Goal: Task Accomplishment & Management: Use online tool/utility

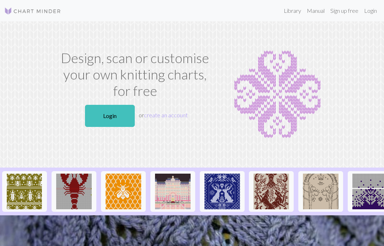
click at [114, 113] on link "Login" at bounding box center [110, 116] width 50 height 22
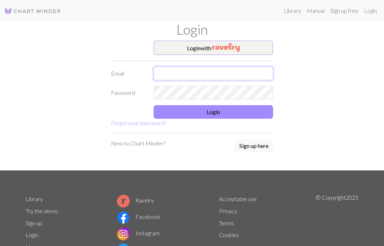
click at [173, 76] on input "text" at bounding box center [214, 74] width 120 height 14
type input "Miaa201577@gmail.com"
click at [201, 111] on button "Login" at bounding box center [214, 112] width 120 height 14
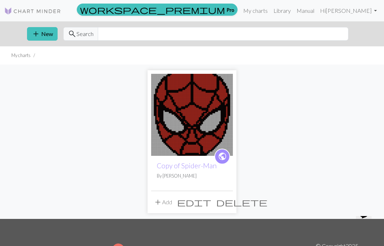
click at [267, 11] on link "My charts" at bounding box center [256, 11] width 30 height 14
click at [270, 7] on link "My charts" at bounding box center [256, 11] width 30 height 14
click at [264, 11] on link "My charts" at bounding box center [256, 11] width 30 height 14
click at [267, 8] on link "My charts" at bounding box center [256, 11] width 30 height 14
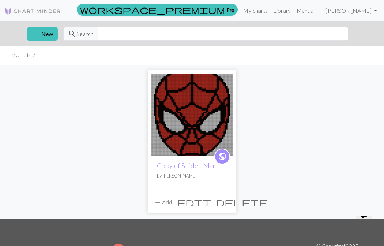
click at [287, 9] on link "Library" at bounding box center [282, 11] width 23 height 14
click at [314, 9] on link "Manual" at bounding box center [305, 11] width 23 height 14
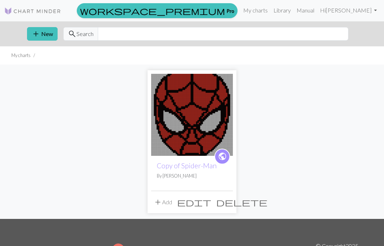
click at [45, 30] on button "add New" at bounding box center [42, 34] width 31 height 14
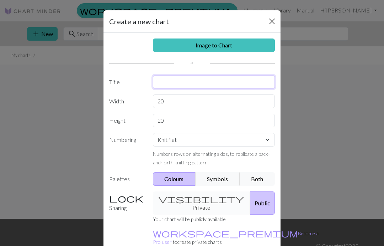
click at [168, 80] on input "text" at bounding box center [214, 82] width 122 height 14
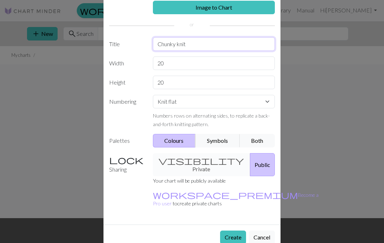
scroll to position [37, 0]
type input "Chunky knit"
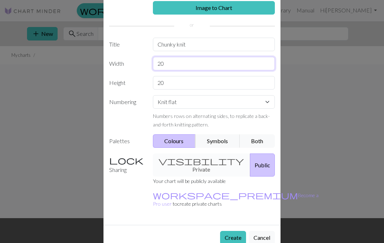
click at [173, 62] on input "20" at bounding box center [214, 64] width 122 height 14
type input "2"
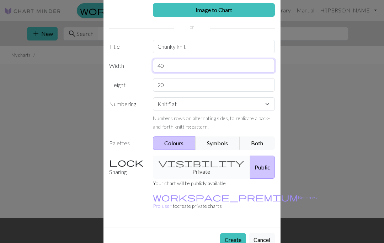
type input "40"
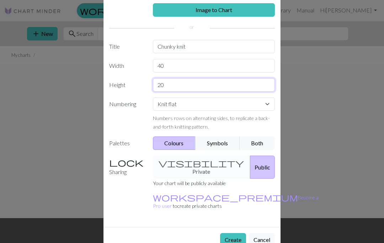
click at [162, 84] on input "20" at bounding box center [214, 85] width 122 height 14
click at [176, 88] on input "20" at bounding box center [214, 85] width 122 height 14
type input "2"
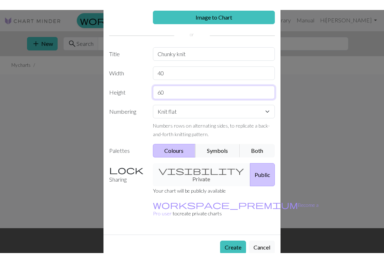
scroll to position [37, 0]
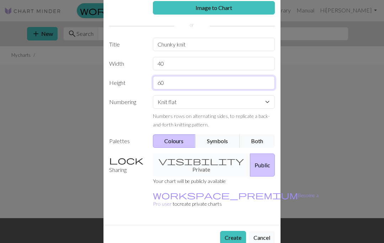
type input "60"
click at [204, 38] on input "Chunky knit" at bounding box center [214, 45] width 122 height 14
click at [204, 42] on input "Chunky knit" at bounding box center [214, 45] width 122 height 14
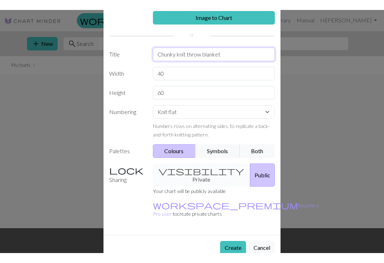
scroll to position [17, 0]
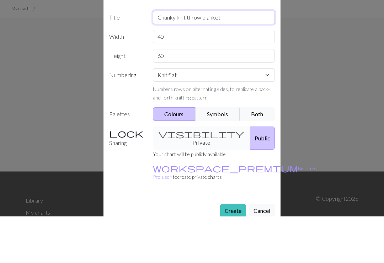
type input "Chunky knit throw blanket"
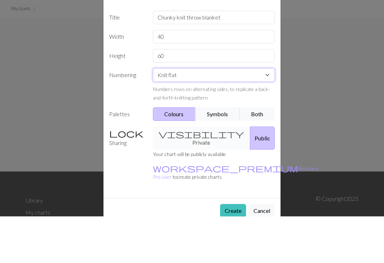
click at [165, 115] on select "Knit flat Knit in the round Lace knitting Cross stitch" at bounding box center [214, 122] width 122 height 14
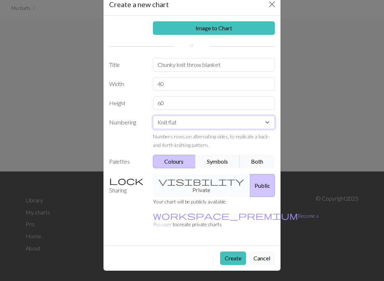
scroll to position [0, 0]
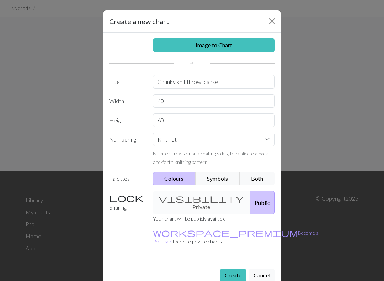
click at [257, 178] on button "Both" at bounding box center [258, 179] width 36 height 14
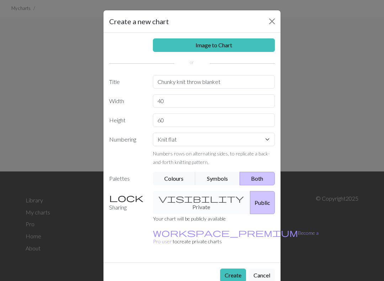
click at [185, 196] on div "visibility Private Public" at bounding box center [214, 202] width 131 height 23
click at [231, 245] on button "Create" at bounding box center [233, 276] width 26 height 14
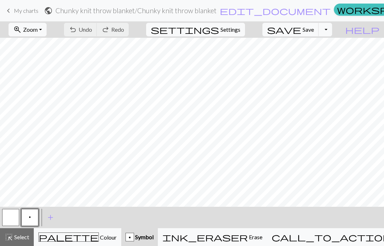
click at [332, 31] on button "Toggle Dropdown" at bounding box center [326, 30] width 14 height 14
click at [270, 30] on div "zoom_in Zoom Zoom Fit all Fit width Fit height 50% 100% 150% 200% undo Undo Und…" at bounding box center [170, 29] width 341 height 16
click at [219, 25] on span "settings" at bounding box center [185, 30] width 68 height 10
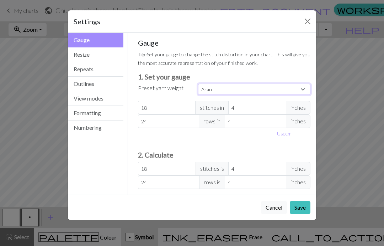
click at [204, 91] on select "Custom Square Lace Light Fingering Fingering Sport Double knit Worsted Aran Bul…" at bounding box center [254, 89] width 112 height 11
select select "superbulky"
type input "8"
type input "15"
type input "8"
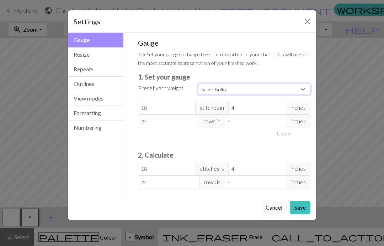
type input "15"
click at [300, 212] on button "Save" at bounding box center [300, 207] width 21 height 14
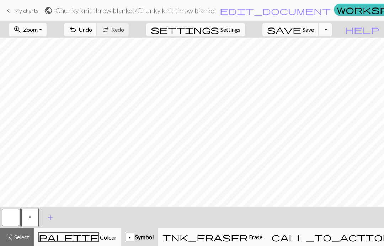
click at [92, 30] on span "Undo" at bounding box center [86, 29] width 14 height 7
click at [97, 33] on button "undo Undo Undo" at bounding box center [80, 30] width 33 height 14
click at [120, 33] on div "undo Undo Undo redo Redo Redo" at bounding box center [96, 29] width 75 height 16
click at [118, 36] on div "undo Undo Undo redo Redo Redo" at bounding box center [96, 29] width 75 height 16
click at [54, 217] on span "add" at bounding box center [50, 217] width 9 height 10
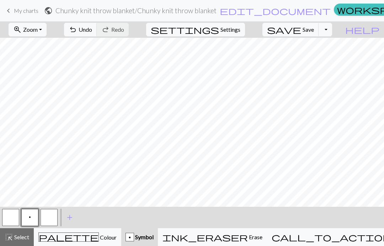
click at [20, 238] on span "Select" at bounding box center [21, 236] width 16 height 7
click at [16, 238] on span "Select" at bounding box center [21, 236] width 16 height 7
click at [16, 241] on button "highlight_alt Select Select" at bounding box center [17, 237] width 34 height 18
click at [20, 239] on span "Select" at bounding box center [21, 236] width 16 height 7
click at [99, 236] on span "Colour" at bounding box center [108, 236] width 18 height 7
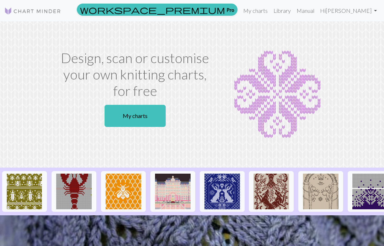
click at [348, 12] on link "Hi Marilyn Saenz" at bounding box center [348, 11] width 63 height 14
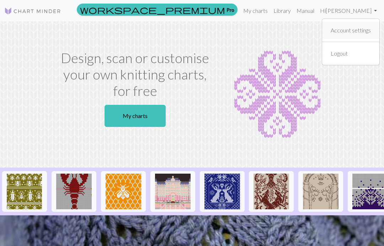
click at [339, 28] on link "Account settings" at bounding box center [351, 30] width 46 height 14
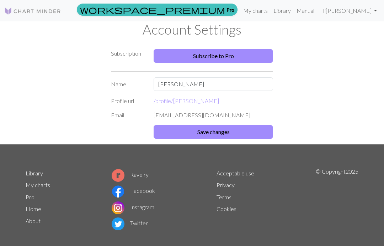
click at [317, 11] on link "Manual" at bounding box center [305, 11] width 23 height 14
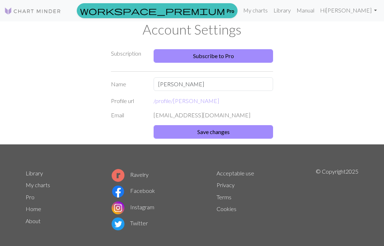
click at [268, 10] on link "My charts" at bounding box center [256, 10] width 30 height 14
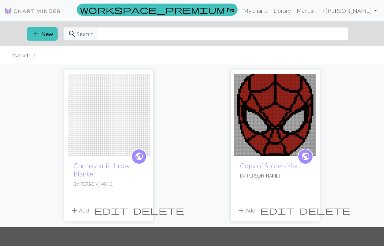
click at [83, 211] on button "add Add" at bounding box center [79, 210] width 23 height 14
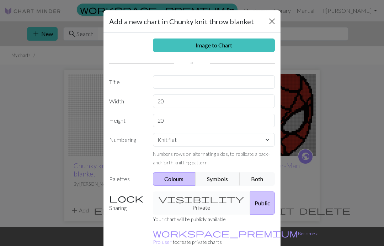
click at [190, 43] on link "Image to Chart" at bounding box center [214, 45] width 122 height 14
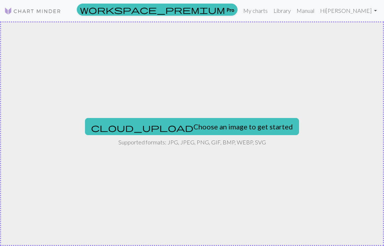
click at [164, 126] on button "cloud_upload Choose an image to get started" at bounding box center [192, 126] width 214 height 17
click at [158, 123] on button "cloud_upload Choose an image to get started" at bounding box center [192, 126] width 214 height 17
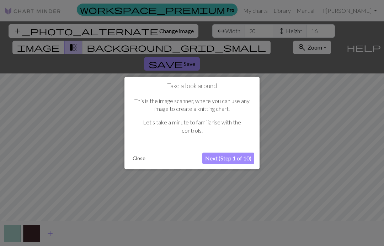
click at [227, 158] on button "Next (Step 1 of 10)" at bounding box center [228, 157] width 52 height 11
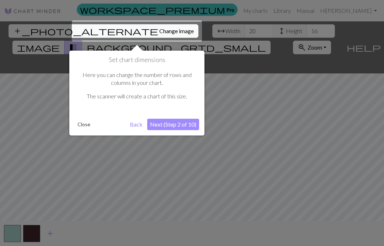
click at [174, 120] on button "Next (Step 2 of 10)" at bounding box center [173, 123] width 52 height 11
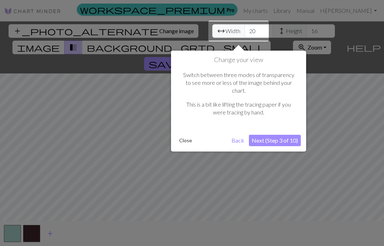
click at [273, 135] on button "Next (Step 3 of 10)" at bounding box center [275, 140] width 52 height 11
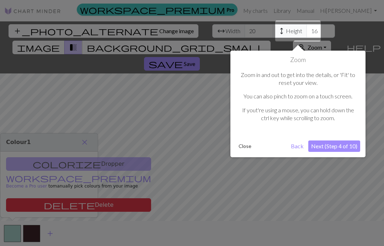
click at [337, 145] on button "Next (Step 4 of 10)" at bounding box center [335, 145] width 52 height 11
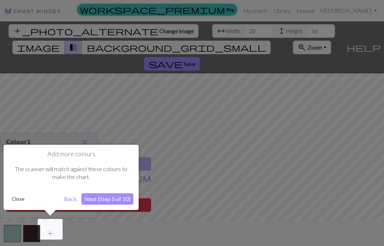
click at [107, 200] on button "Next (Step 5 of 10)" at bounding box center [107, 198] width 52 height 11
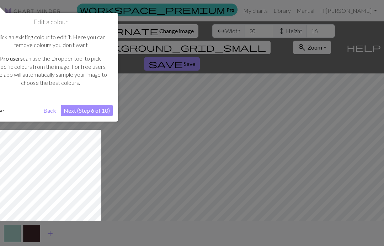
click at [87, 109] on button "Next (Step 6 of 10)" at bounding box center [87, 110] width 52 height 11
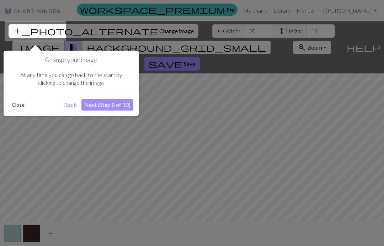
click at [108, 105] on button "Next (Step 8 of 10)" at bounding box center [107, 104] width 52 height 11
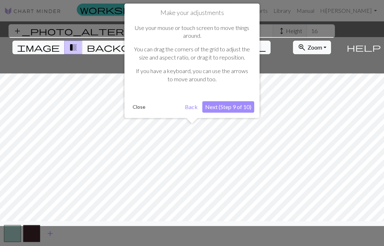
click at [223, 106] on button "Next (Step 9 of 10)" at bounding box center [228, 106] width 52 height 11
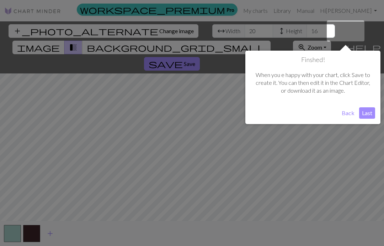
click at [367, 115] on button "Last" at bounding box center [367, 112] width 16 height 11
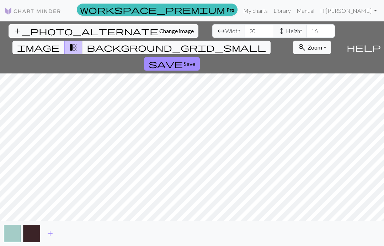
click at [286, 28] on span "Height" at bounding box center [294, 31] width 16 height 9
click at [307, 29] on input "16" at bounding box center [321, 31] width 28 height 14
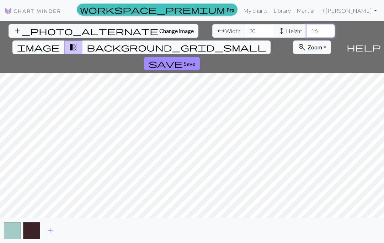
click at [307, 30] on input "16" at bounding box center [321, 31] width 28 height 14
type input "2"
type input "1"
type input "14"
type input "2"
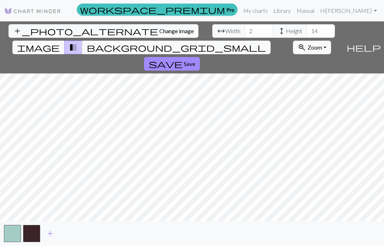
click at [60, 42] on span "image" at bounding box center [38, 47] width 43 height 10
click at [311, 41] on button "zoom_in Zoom Zoom" at bounding box center [312, 48] width 38 height 14
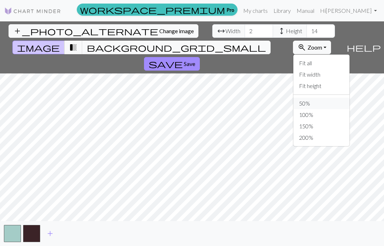
click at [294, 98] on button "50%" at bounding box center [322, 103] width 56 height 11
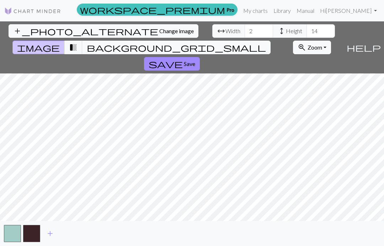
click at [311, 41] on button "zoom_in Zoom Zoom" at bounding box center [312, 48] width 38 height 14
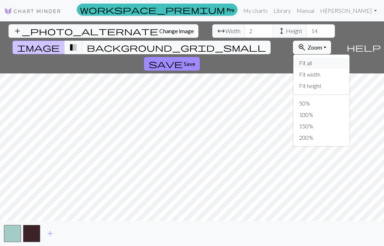
click at [294, 57] on button "Fit all" at bounding box center [322, 62] width 56 height 11
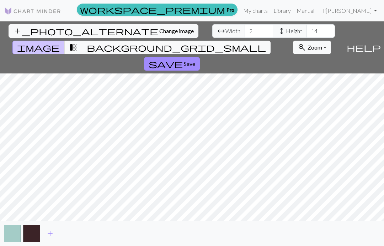
click at [78, 42] on span "transition_fade" at bounding box center [73, 47] width 9 height 10
click at [258, 42] on span "background_grid_small" at bounding box center [176, 47] width 179 height 10
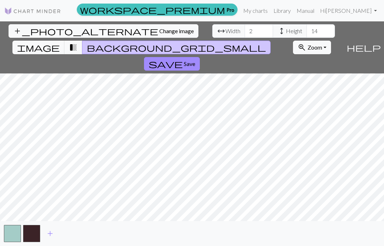
click at [60, 42] on span "image" at bounding box center [38, 47] width 43 height 10
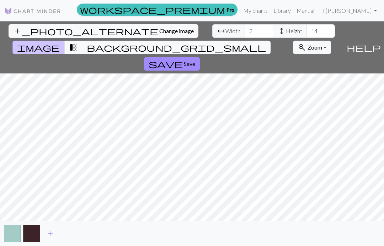
click at [54, 233] on span "add" at bounding box center [50, 233] width 9 height 10
click at [68, 232] on span "add" at bounding box center [69, 233] width 9 height 10
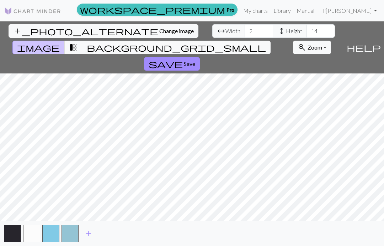
click at [88, 231] on span "add" at bounding box center [88, 233] width 9 height 10
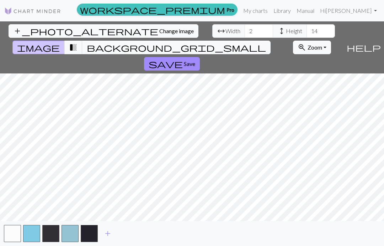
click at [107, 236] on span "add" at bounding box center [108, 233] width 9 height 10
click at [127, 233] on span "add" at bounding box center [127, 233] width 9 height 10
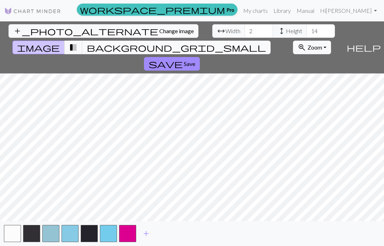
click at [150, 233] on span "add" at bounding box center [146, 233] width 9 height 10
click at [167, 235] on span "add" at bounding box center [165, 233] width 9 height 10
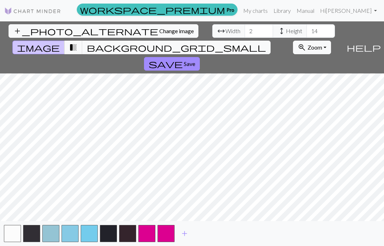
click at [170, 234] on button "button" at bounding box center [166, 233] width 17 height 17
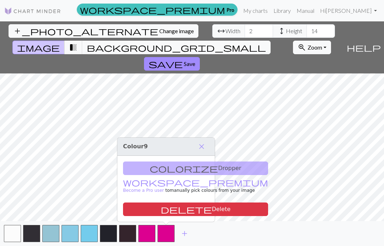
click at [149, 205] on button "delete Delete" at bounding box center [195, 209] width 145 height 14
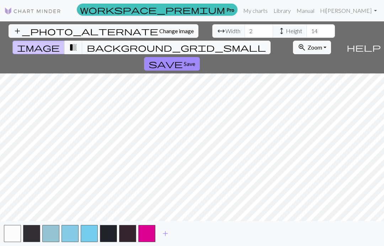
click at [131, 235] on button "button" at bounding box center [127, 233] width 17 height 17
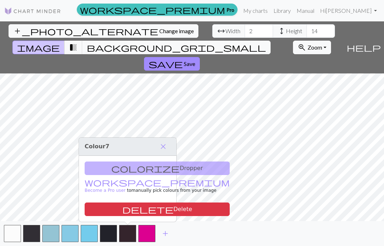
click at [122, 211] on span "delete" at bounding box center [147, 209] width 51 height 10
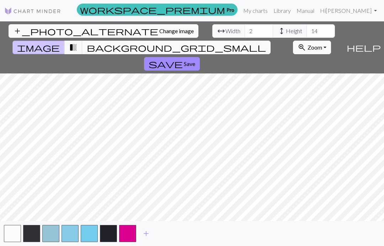
click at [126, 236] on button "button" at bounding box center [127, 233] width 17 height 17
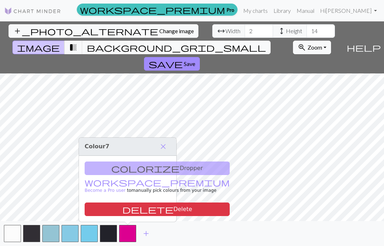
click at [116, 169] on div "colorize Dropper workspace_premium Become a Pro user to manually pick colours f…" at bounding box center [128, 189] width 98 height 66
click at [117, 168] on div "colorize Dropper workspace_premium Become a Pro user to manually pick colours f…" at bounding box center [128, 189] width 98 height 66
click at [110, 232] on button "button" at bounding box center [108, 233] width 17 height 17
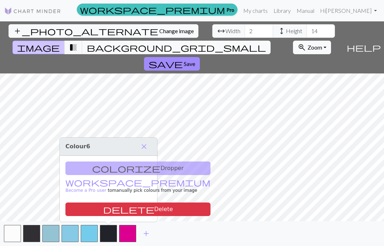
click at [112, 204] on button "delete Delete" at bounding box center [137, 209] width 145 height 14
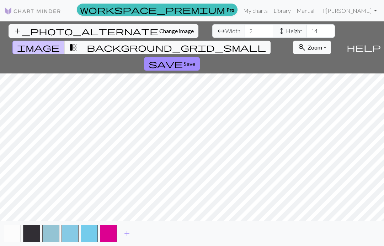
click at [51, 232] on button "button" at bounding box center [50, 233] width 17 height 17
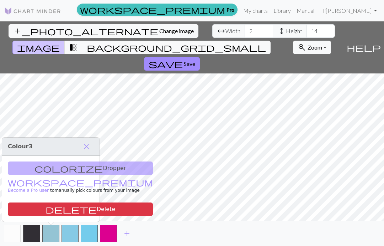
click at [90, 232] on button "button" at bounding box center [89, 233] width 17 height 17
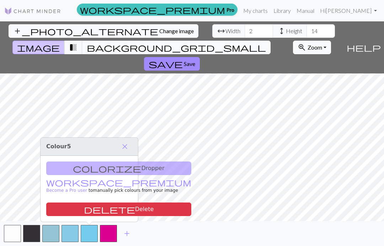
click at [84, 208] on span "delete" at bounding box center [109, 209] width 51 height 10
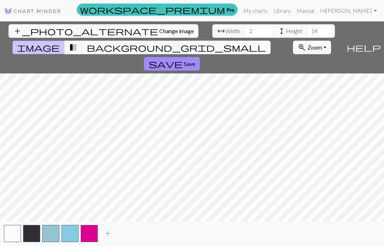
click at [226, 32] on span "Width" at bounding box center [233, 31] width 15 height 9
click at [217, 30] on span "arrow_range" at bounding box center [221, 31] width 9 height 10
click at [245, 27] on input "2" at bounding box center [259, 31] width 28 height 14
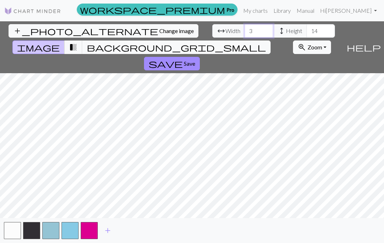
type input "3"
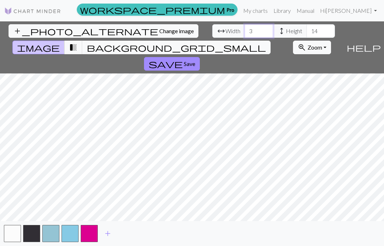
click at [245, 27] on input "3" at bounding box center [259, 31] width 28 height 14
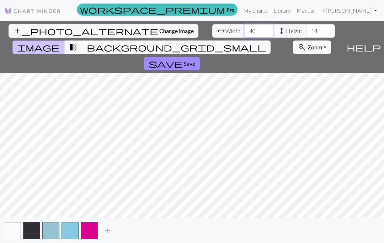
type input "40"
click at [307, 32] on input "14" at bounding box center [321, 31] width 28 height 14
type input "1"
type input "60"
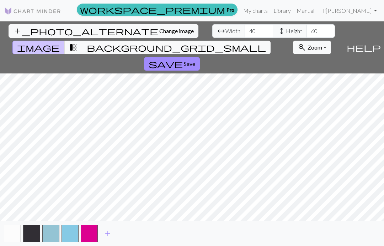
click at [83, 41] on button "transition_fade" at bounding box center [73, 48] width 18 height 14
click at [257, 42] on span "background_grid_small" at bounding box center [176, 47] width 179 height 10
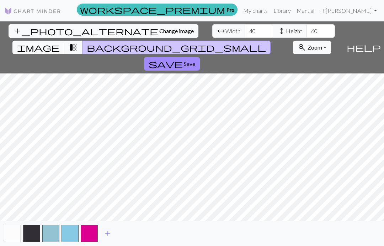
click at [257, 42] on span "background_grid_small" at bounding box center [176, 47] width 179 height 10
click at [60, 42] on span "image" at bounding box center [38, 47] width 43 height 10
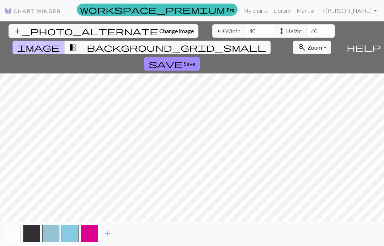
click at [380, 42] on span "help" at bounding box center [364, 47] width 34 height 10
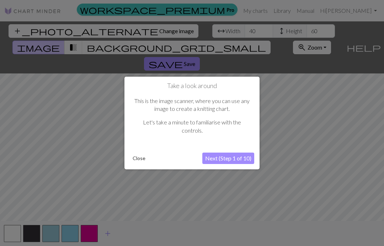
click at [219, 160] on button "Next (Step 1 of 10)" at bounding box center [228, 157] width 52 height 11
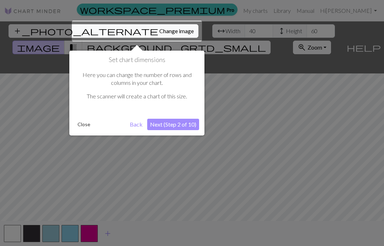
click at [169, 124] on button "Next (Step 2 of 10)" at bounding box center [173, 123] width 52 height 11
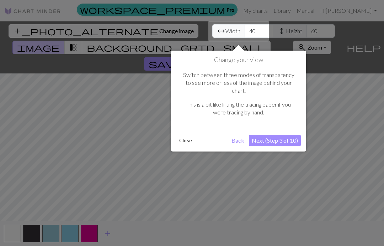
click at [265, 135] on button "Next (Step 3 of 10)" at bounding box center [275, 140] width 52 height 11
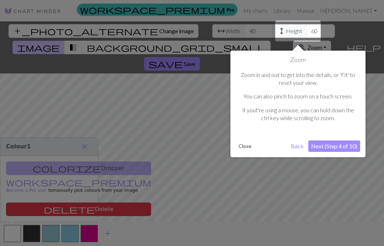
click at [329, 148] on button "Next (Step 4 of 10)" at bounding box center [335, 145] width 52 height 11
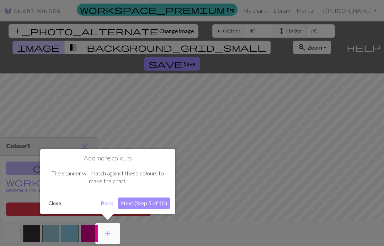
click at [139, 204] on button "Next (Step 5 of 10)" at bounding box center [144, 202] width 52 height 11
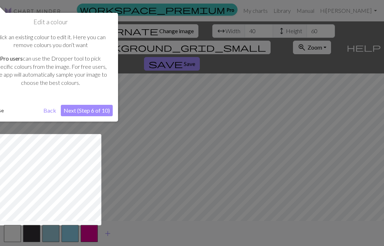
click at [88, 112] on button "Next (Step 6 of 10)" at bounding box center [87, 110] width 52 height 11
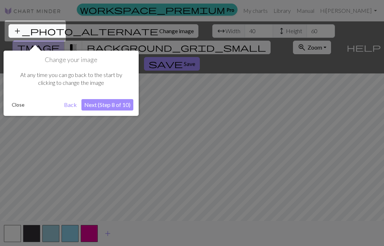
click at [102, 103] on button "Next (Step 8 of 10)" at bounding box center [107, 104] width 52 height 11
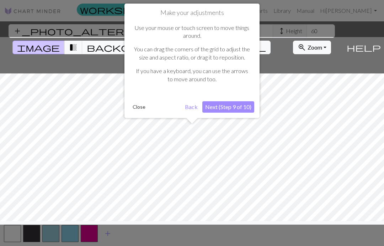
click at [216, 109] on button "Next (Step 9 of 10)" at bounding box center [228, 106] width 52 height 11
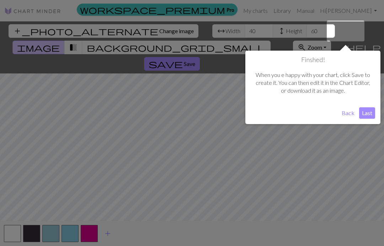
click at [364, 111] on button "Last" at bounding box center [367, 112] width 16 height 11
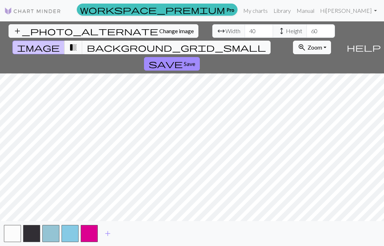
click at [109, 230] on span "add" at bounding box center [108, 233] width 9 height 10
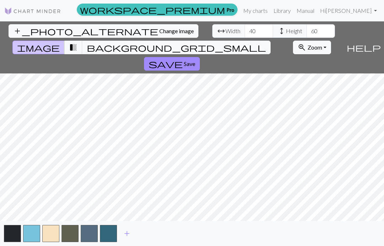
click at [129, 233] on span "add" at bounding box center [127, 233] width 9 height 10
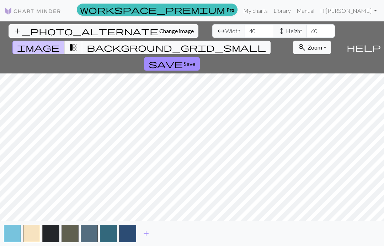
click at [148, 233] on span "add" at bounding box center [146, 233] width 9 height 10
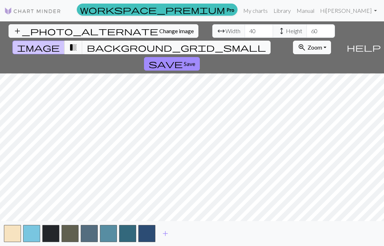
click at [11, 236] on button "button" at bounding box center [12, 233] width 17 height 17
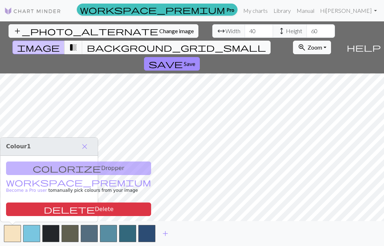
click at [31, 165] on div "colorize Dropper workspace_premium Become a Pro user to manually pick colours f…" at bounding box center [49, 189] width 98 height 66
click at [42, 169] on div "colorize Dropper workspace_premium Become a Pro user to manually pick colours f…" at bounding box center [49, 189] width 98 height 66
click at [42, 168] on div "colorize Dropper workspace_premium Become a Pro user to manually pick colours f…" at bounding box center [49, 189] width 98 height 66
click at [47, 167] on div "colorize Dropper workspace_premium Become a Pro user to manually pick colours f…" at bounding box center [49, 189] width 98 height 66
click at [44, 207] on span "delete" at bounding box center [69, 209] width 51 height 10
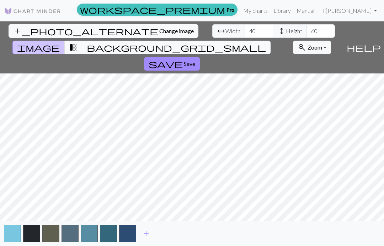
click at [54, 232] on button "button" at bounding box center [50, 233] width 17 height 17
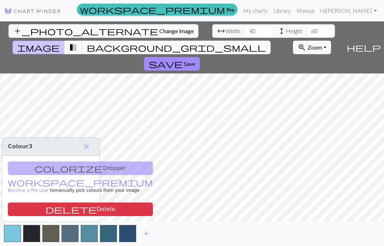
click at [46, 209] on span "delete" at bounding box center [71, 209] width 51 height 10
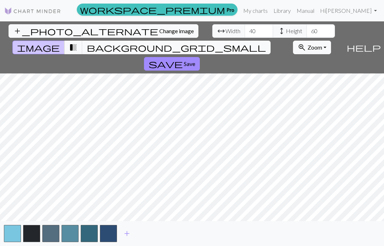
click at [53, 235] on button "button" at bounding box center [50, 233] width 17 height 17
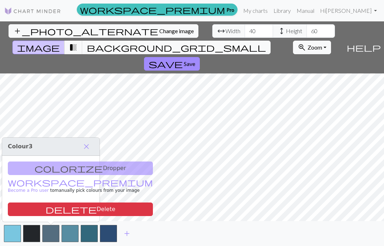
click at [46, 206] on span "delete" at bounding box center [71, 209] width 51 height 10
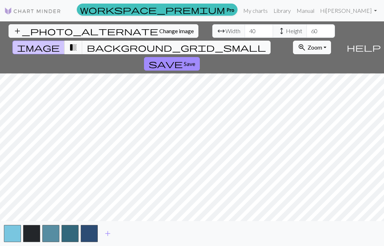
click at [90, 234] on button "button" at bounding box center [89, 233] width 17 height 17
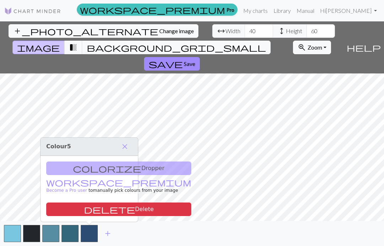
click at [63, 210] on button "delete Delete" at bounding box center [118, 209] width 145 height 14
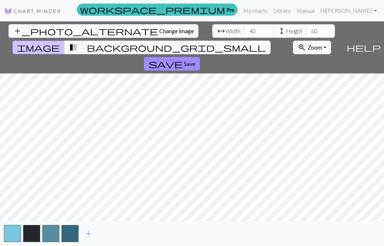
click at [73, 236] on button "button" at bounding box center [70, 233] width 17 height 17
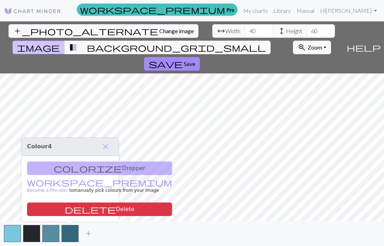
click at [51, 210] on button "delete Delete" at bounding box center [99, 209] width 145 height 14
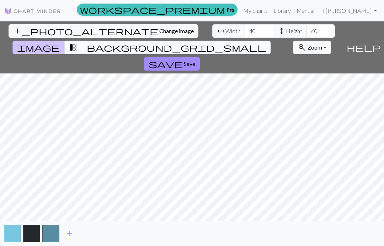
click at [52, 235] on button "button" at bounding box center [50, 233] width 17 height 17
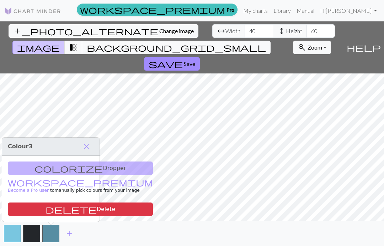
click at [46, 208] on span "delete" at bounding box center [71, 209] width 51 height 10
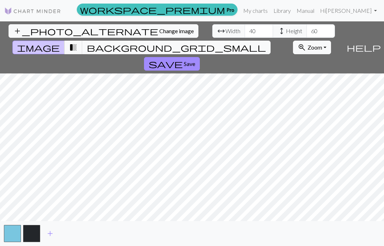
click at [49, 233] on span "add" at bounding box center [50, 233] width 9 height 10
click at [50, 233] on button "button" at bounding box center [50, 233] width 17 height 17
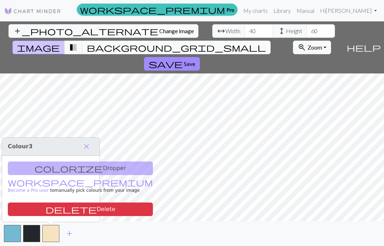
click at [35, 168] on div "colorize Dropper workspace_premium Become a Pro user to manually pick colours f…" at bounding box center [51, 189] width 98 height 66
click at [41, 167] on div "colorize Dropper workspace_premium Become a Pro user to manually pick colours f…" at bounding box center [51, 189] width 98 height 66
click at [40, 167] on div "colorize Dropper workspace_premium Become a Pro user to manually pick colours f…" at bounding box center [51, 189] width 98 height 66
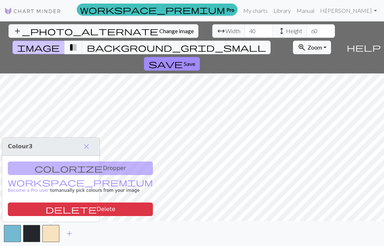
click at [26, 181] on link "workspace_premium Become a Pro user" at bounding box center [80, 186] width 145 height 12
click at [88, 141] on span "close" at bounding box center [86, 146] width 9 height 10
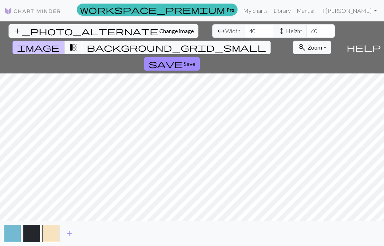
click at [72, 233] on span "add" at bounding box center [69, 233] width 9 height 10
click at [91, 232] on span "add" at bounding box center [88, 233] width 9 height 10
click at [115, 231] on button "add" at bounding box center [108, 233] width 18 height 14
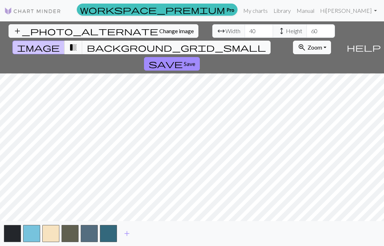
click at [132, 233] on button "add" at bounding box center [127, 233] width 18 height 14
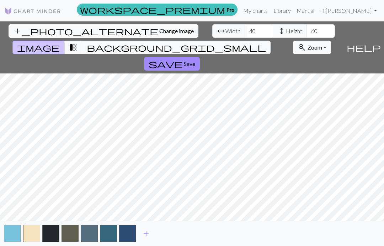
click at [148, 233] on span "add" at bounding box center [146, 233] width 9 height 10
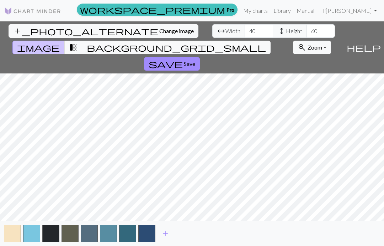
click at [168, 237] on span "add" at bounding box center [165, 233] width 9 height 10
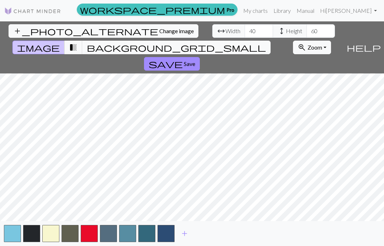
click at [168, 236] on button "button" at bounding box center [166, 233] width 17 height 17
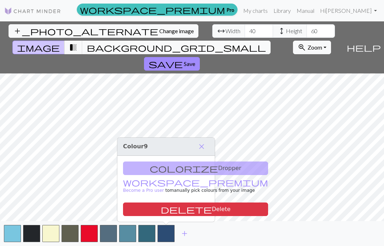
click at [188, 231] on span "add" at bounding box center [184, 233] width 9 height 10
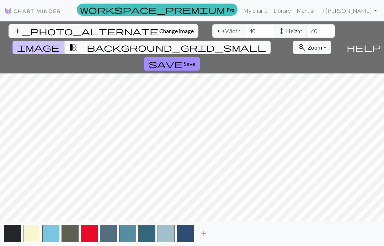
click at [203, 236] on span "add" at bounding box center [204, 233] width 9 height 10
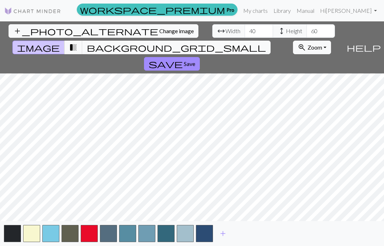
click at [221, 233] on span "add" at bounding box center [223, 233] width 9 height 10
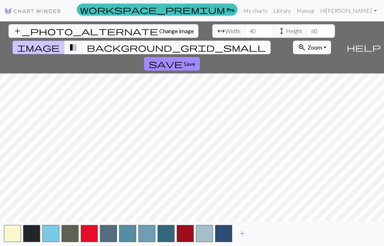
click at [246, 239] on button "add" at bounding box center [242, 233] width 18 height 14
click at [259, 233] on span "add" at bounding box center [261, 233] width 9 height 10
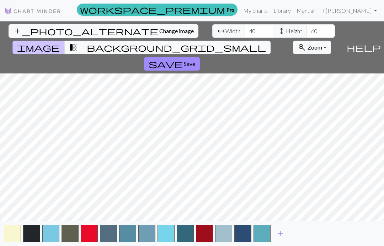
click at [279, 235] on span "add" at bounding box center [280, 233] width 9 height 10
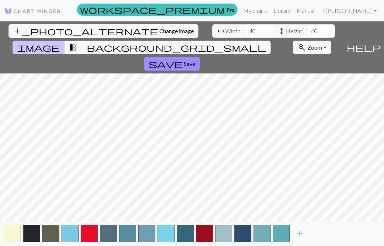
click at [298, 236] on span "add" at bounding box center [300, 233] width 9 height 10
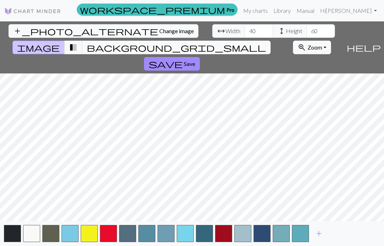
click at [320, 233] on span "add" at bounding box center [319, 233] width 9 height 10
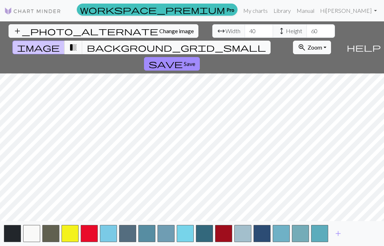
click at [340, 235] on span "add" at bounding box center [338, 233] width 9 height 10
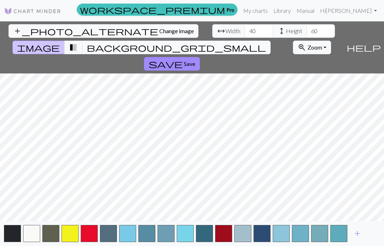
click at [360, 237] on span "add" at bounding box center [357, 233] width 9 height 10
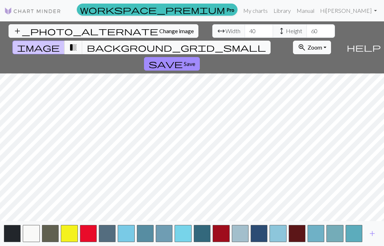
click at [369, 233] on span "add" at bounding box center [372, 233] width 9 height 10
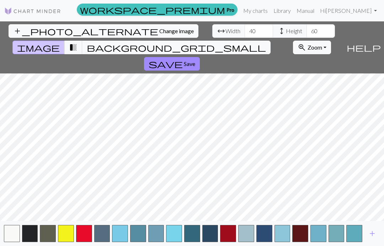
click at [369, 231] on span "add" at bounding box center [372, 233] width 9 height 10
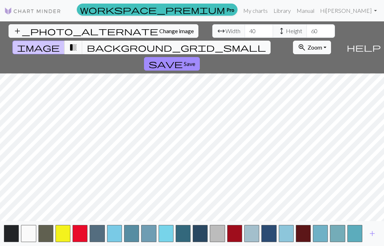
click at [375, 236] on span "add" at bounding box center [372, 233] width 9 height 10
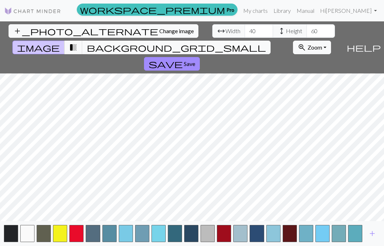
click at [375, 236] on span "add" at bounding box center [372, 233] width 9 height 10
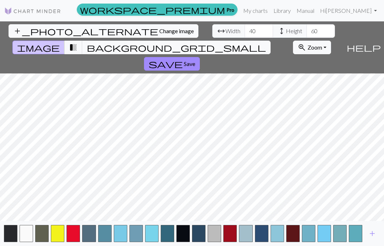
click at [90, 230] on button "button" at bounding box center [89, 233] width 14 height 17
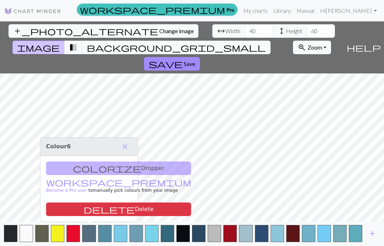
click at [84, 207] on span "delete" at bounding box center [109, 209] width 51 height 10
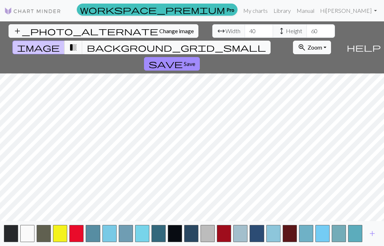
click at [91, 233] on button "button" at bounding box center [93, 233] width 14 height 17
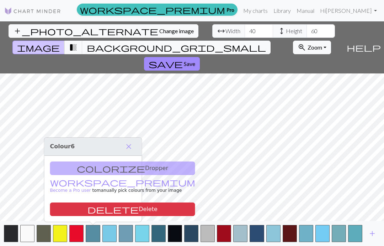
click at [88, 208] on span "delete" at bounding box center [113, 209] width 51 height 10
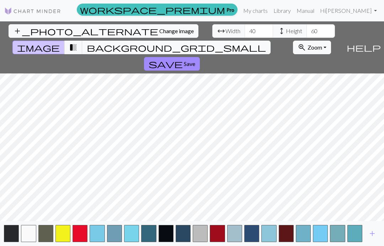
click at [115, 233] on button "button" at bounding box center [114, 233] width 15 height 17
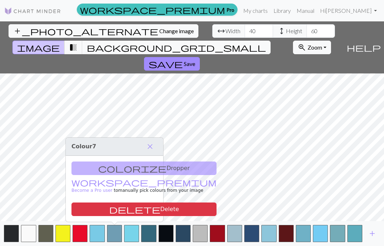
click at [95, 207] on button "delete Delete" at bounding box center [144, 209] width 145 height 14
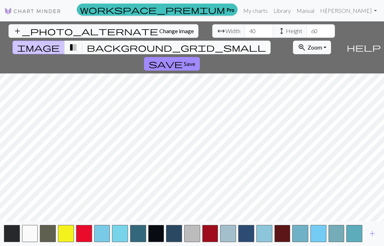
click at [12, 233] on button "button" at bounding box center [12, 233] width 16 height 17
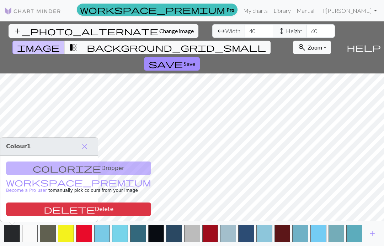
click at [35, 206] on button "delete Delete" at bounding box center [78, 209] width 145 height 14
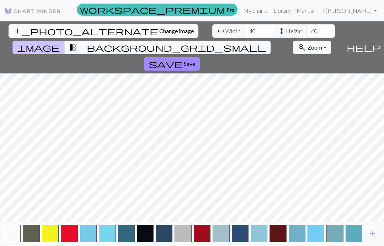
click at [33, 233] on button "button" at bounding box center [31, 233] width 17 height 17
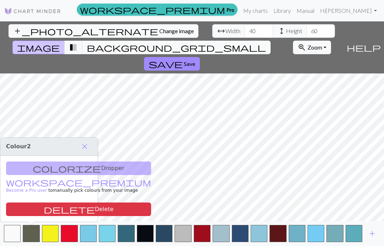
click at [44, 206] on span "delete" at bounding box center [69, 209] width 51 height 10
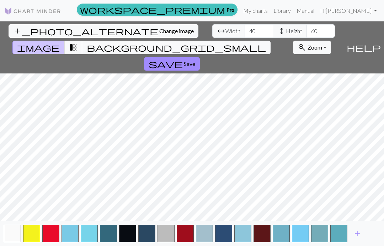
click at [91, 233] on button "button" at bounding box center [89, 233] width 17 height 17
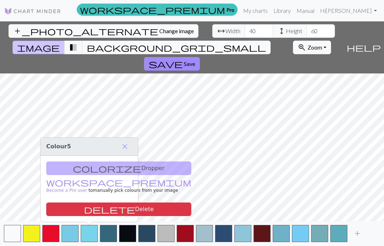
click at [84, 208] on span "delete" at bounding box center [109, 209] width 51 height 10
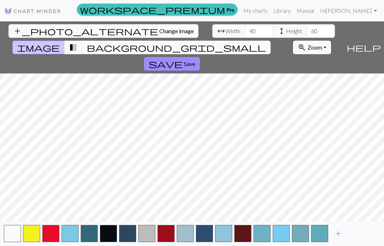
click at [320, 235] on button "button" at bounding box center [319, 233] width 17 height 17
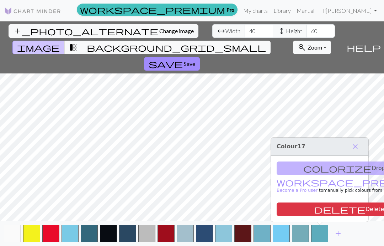
click at [294, 210] on button "delete Delete" at bounding box center [349, 209] width 145 height 14
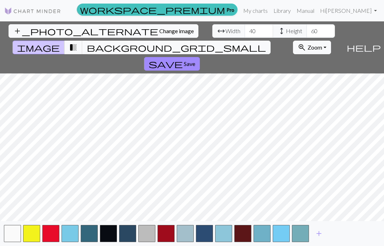
click at [300, 230] on button "button" at bounding box center [300, 233] width 17 height 17
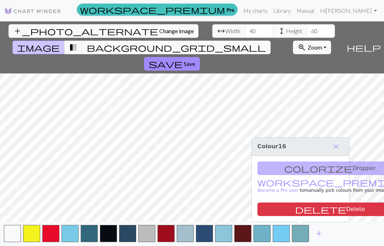
click at [277, 211] on button "delete Delete" at bounding box center [330, 209] width 145 height 14
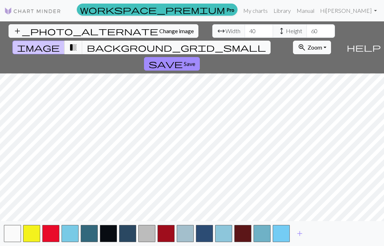
click at [278, 233] on button "button" at bounding box center [281, 233] width 17 height 17
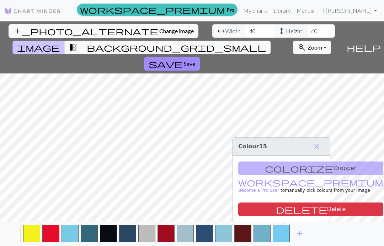
click at [253, 209] on button "delete Delete" at bounding box center [310, 209] width 145 height 14
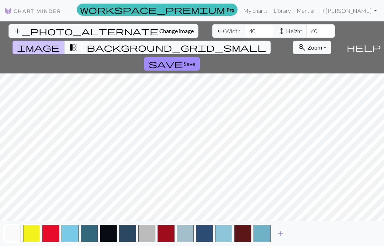
click at [262, 232] on button "button" at bounding box center [262, 233] width 17 height 17
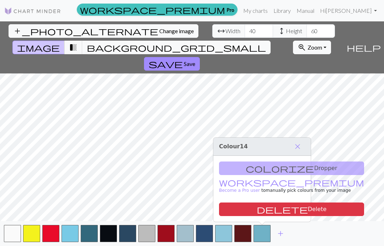
click at [231, 212] on button "delete Delete" at bounding box center [291, 209] width 145 height 14
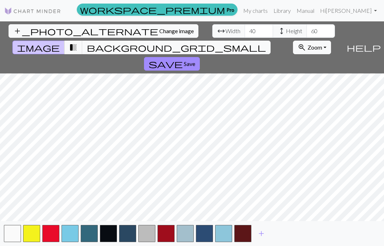
click at [242, 236] on button "button" at bounding box center [243, 233] width 17 height 17
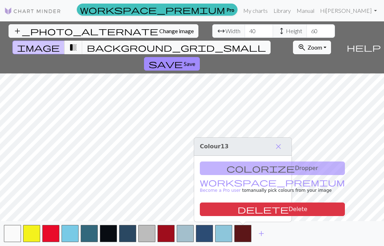
click at [221, 210] on button "delete Delete" at bounding box center [272, 209] width 145 height 14
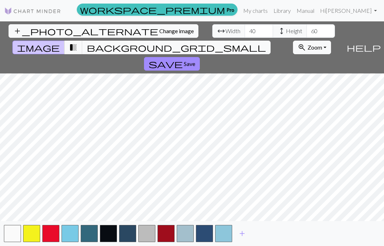
click at [226, 231] on button "button" at bounding box center [223, 233] width 17 height 17
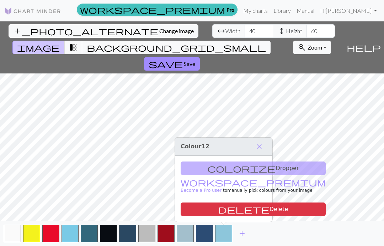
click at [197, 210] on button "delete Delete" at bounding box center [253, 209] width 145 height 14
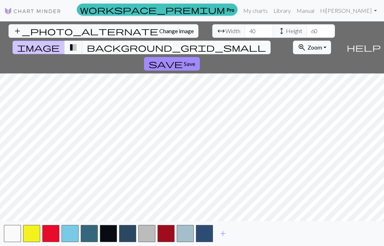
click at [205, 237] on button "button" at bounding box center [204, 233] width 17 height 17
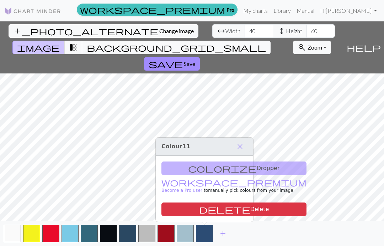
click at [172, 206] on button "delete Delete" at bounding box center [234, 209] width 145 height 14
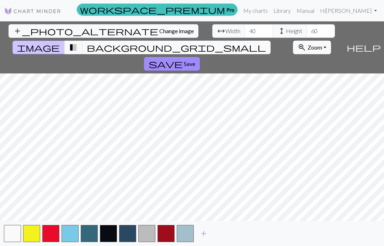
click at [185, 237] on button "button" at bounding box center [185, 233] width 17 height 17
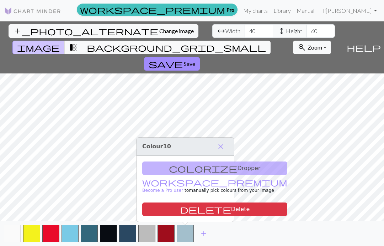
click at [151, 208] on button "delete Delete" at bounding box center [214, 209] width 145 height 14
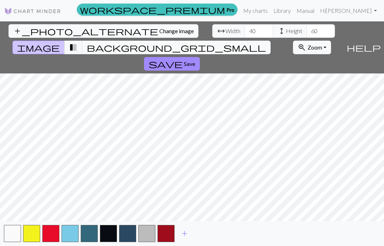
click at [168, 233] on button "button" at bounding box center [166, 233] width 17 height 17
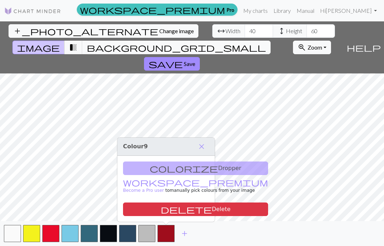
click at [143, 211] on button "delete Delete" at bounding box center [195, 209] width 145 height 14
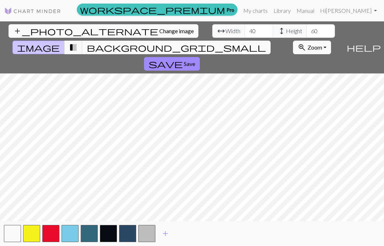
click at [129, 234] on button "button" at bounding box center [127, 233] width 17 height 17
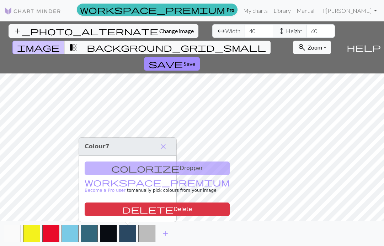
click at [106, 207] on button "delete Delete" at bounding box center [157, 209] width 145 height 14
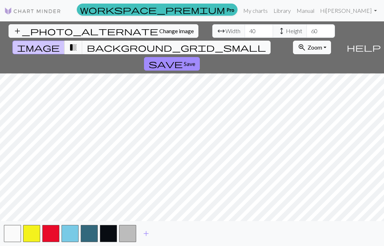
click at [130, 232] on button "button" at bounding box center [127, 233] width 17 height 17
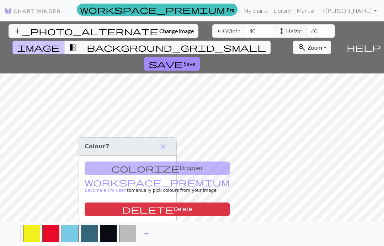
click at [110, 209] on button "delete Delete" at bounding box center [157, 209] width 145 height 14
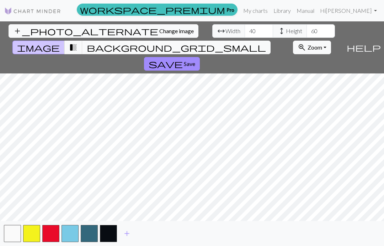
click at [91, 233] on button "button" at bounding box center [89, 233] width 17 height 17
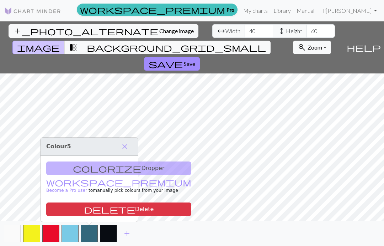
click at [88, 206] on button "delete Delete" at bounding box center [118, 209] width 145 height 14
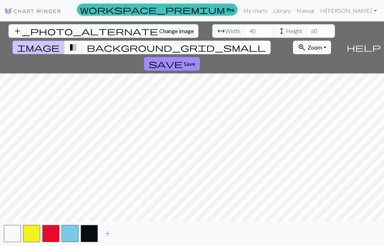
click at [195, 60] on span "Save" at bounding box center [189, 63] width 11 height 7
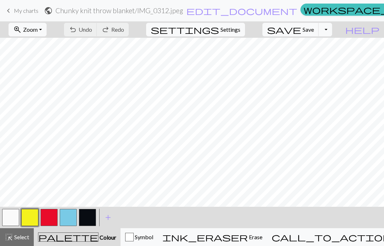
click at [38, 31] on span "Zoom" at bounding box center [30, 29] width 15 height 7
click at [37, 46] on button "Fit all" at bounding box center [37, 44] width 56 height 11
click at [12, 214] on button "button" at bounding box center [10, 217] width 17 height 17
click at [68, 221] on button "button" at bounding box center [68, 217] width 17 height 17
click at [12, 220] on button "button" at bounding box center [10, 217] width 17 height 17
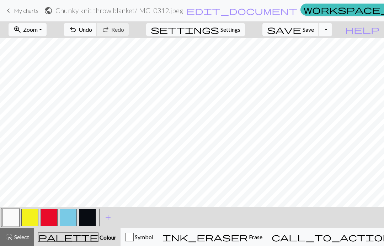
click at [70, 218] on button "button" at bounding box center [68, 217] width 17 height 17
click at [91, 215] on button "button" at bounding box center [87, 217] width 17 height 17
click at [88, 217] on button "button" at bounding box center [87, 217] width 17 height 17
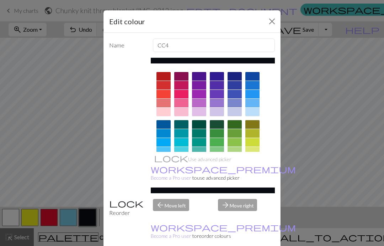
click at [27, 99] on div "Edit colour Name CC4 Use advanced picker workspace_premium Become a Pro user to…" at bounding box center [192, 123] width 384 height 246
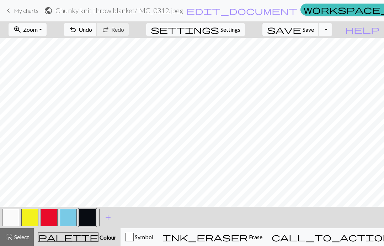
click at [29, 219] on button "button" at bounding box center [29, 217] width 17 height 17
click at [88, 217] on button "button" at bounding box center [87, 217] width 17 height 17
click at [50, 218] on button "button" at bounding box center [49, 217] width 17 height 17
click at [13, 218] on button "button" at bounding box center [10, 217] width 17 height 17
click at [81, 218] on button "button" at bounding box center [87, 217] width 17 height 17
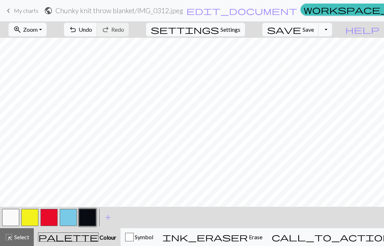
click at [31, 215] on button "button" at bounding box center [29, 217] width 17 height 17
click at [12, 214] on button "button" at bounding box center [10, 217] width 17 height 17
click at [87, 215] on button "button" at bounding box center [87, 217] width 17 height 17
click at [10, 216] on button "button" at bounding box center [10, 217] width 17 height 17
click at [66, 215] on button "button" at bounding box center [68, 217] width 17 height 17
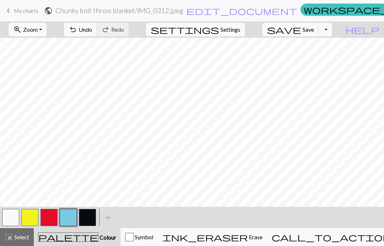
click at [38, 27] on span "Zoom" at bounding box center [30, 29] width 15 height 7
click at [33, 83] on button "50%" at bounding box center [37, 85] width 56 height 11
click at [36, 33] on button "zoom_in Zoom Zoom" at bounding box center [28, 30] width 38 height 14
click at [35, 96] on button "100%" at bounding box center [37, 96] width 56 height 11
click at [22, 31] on span "zoom_in" at bounding box center [17, 30] width 9 height 10
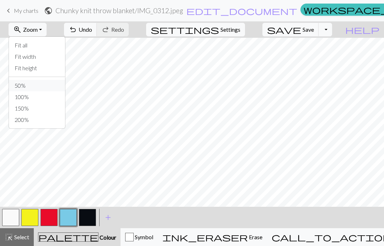
click at [33, 85] on button "50%" at bounding box center [37, 85] width 56 height 11
click at [10, 214] on button "button" at bounding box center [10, 217] width 17 height 17
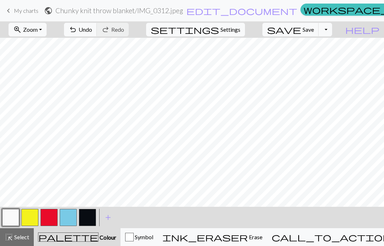
click at [15, 216] on button "button" at bounding box center [10, 217] width 17 height 17
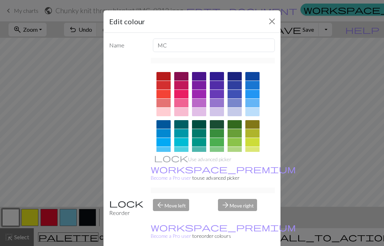
click at [271, 22] on button "Close" at bounding box center [272, 21] width 11 height 11
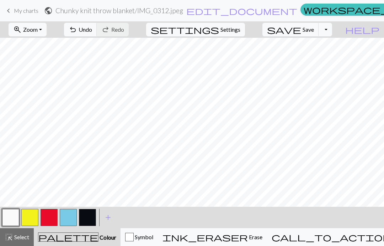
click at [14, 219] on button "button" at bounding box center [10, 217] width 17 height 17
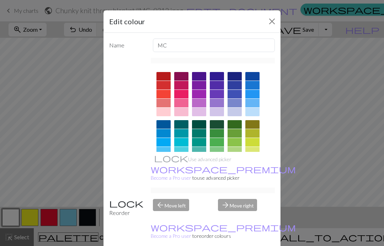
click at [268, 23] on button "Close" at bounding box center [272, 21] width 11 height 11
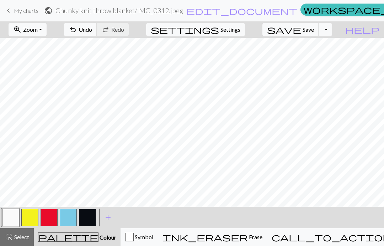
click at [11, 218] on button "button" at bounding box center [10, 217] width 17 height 17
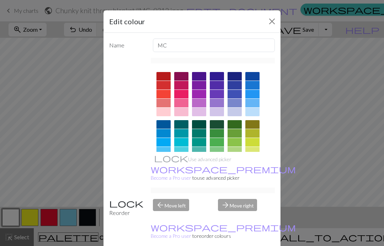
click at [270, 23] on button "Close" at bounding box center [272, 21] width 11 height 11
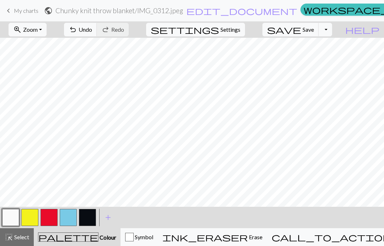
click at [20, 241] on button "highlight_alt Select Select" at bounding box center [17, 237] width 34 height 18
click at [10, 236] on span "highlight_alt" at bounding box center [9, 237] width 9 height 10
click at [68, 221] on button "button" at bounding box center [68, 217] width 17 height 17
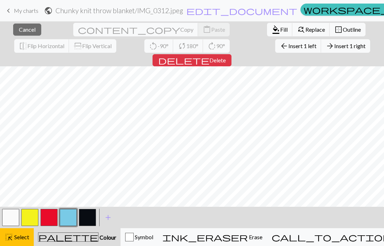
click at [151, 47] on div "close Cancel content_copy Copy content_paste Paste format_color_fill Fill find_…" at bounding box center [192, 43] width 384 height 45
click at [16, 235] on span "Select" at bounding box center [21, 236] width 16 height 7
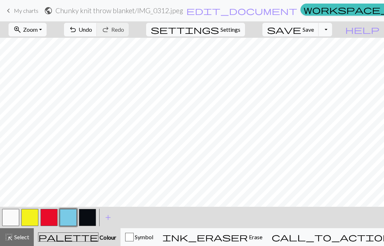
click at [68, 215] on button "button" at bounding box center [68, 217] width 17 height 17
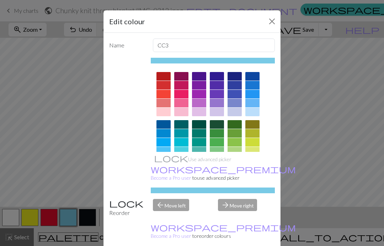
click at [270, 21] on button "Close" at bounding box center [272, 21] width 11 height 11
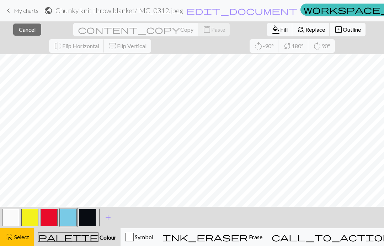
click at [86, 216] on button "button" at bounding box center [87, 217] width 17 height 17
click at [12, 234] on span "highlight_alt" at bounding box center [9, 237] width 9 height 10
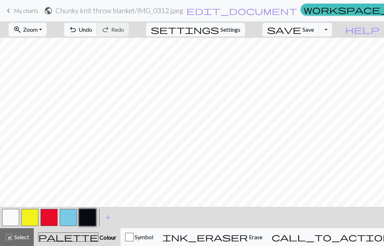
click at [67, 218] on button "button" at bounding box center [68, 217] width 17 height 17
click at [10, 216] on button "button" at bounding box center [10, 217] width 17 height 17
click at [13, 215] on button "button" at bounding box center [10, 217] width 17 height 17
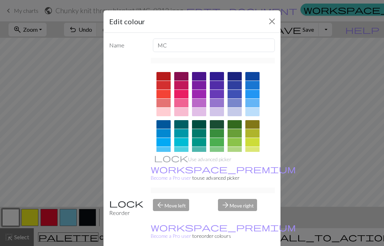
click at [130, 135] on div "Use advanced picker workspace_premium Become a Pro user to use advanced picker" at bounding box center [192, 125] width 166 height 135
click at [30, 83] on div "Edit colour Name MC Use advanced picker workspace_premium Become a Pro user to …" at bounding box center [192, 123] width 384 height 246
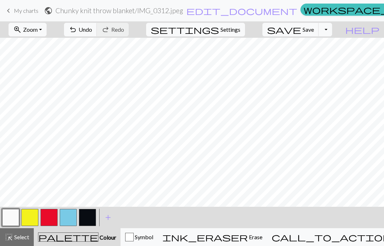
click at [89, 218] on button "button" at bounding box center [87, 217] width 17 height 17
click at [14, 218] on button "button" at bounding box center [10, 217] width 17 height 17
click at [6, 209] on button "button" at bounding box center [10, 217] width 17 height 17
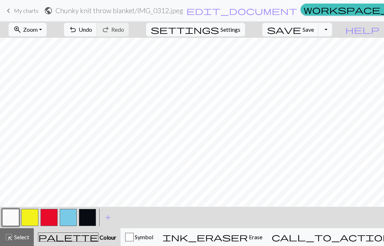
click at [85, 217] on button "button" at bounding box center [87, 217] width 17 height 17
click at [15, 218] on button "button" at bounding box center [10, 217] width 17 height 17
click at [71, 217] on button "button" at bounding box center [68, 217] width 17 height 17
click at [11, 216] on button "button" at bounding box center [10, 217] width 17 height 17
click at [12, 219] on button "button" at bounding box center [10, 217] width 17 height 17
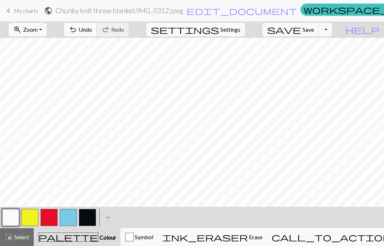
click at [74, 219] on button "button" at bounding box center [68, 217] width 17 height 17
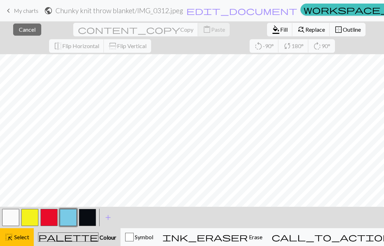
click at [70, 216] on button "button" at bounding box center [68, 217] width 17 height 17
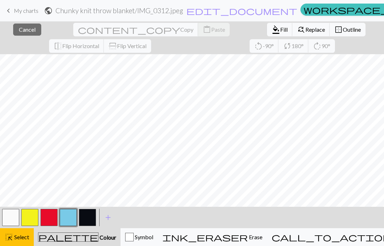
click at [71, 215] on button "button" at bounding box center [68, 217] width 17 height 17
click at [71, 215] on div "Edit colour Name CC3 Use advanced picker workspace_premium Become a Pro user to…" at bounding box center [192, 123] width 384 height 246
click at [19, 239] on span "Select" at bounding box center [21, 236] width 16 height 7
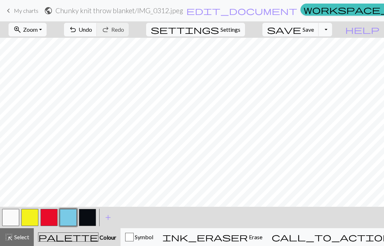
click at [31, 220] on button "button" at bounding box center [29, 217] width 17 height 17
click at [69, 217] on button "button" at bounding box center [68, 217] width 17 height 17
click at [89, 217] on button "button" at bounding box center [87, 217] width 17 height 17
click at [72, 216] on button "button" at bounding box center [68, 217] width 17 height 17
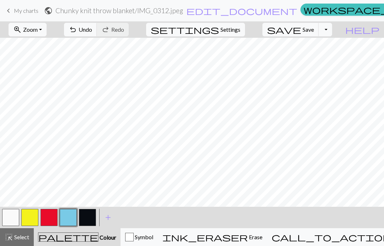
click at [68, 217] on button "button" at bounding box center [68, 217] width 17 height 17
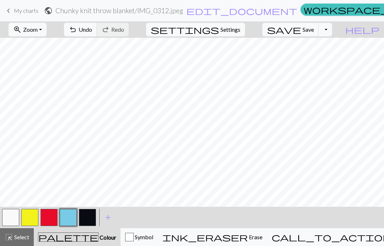
click at [68, 215] on button "button" at bounding box center [68, 217] width 17 height 17
click at [67, 215] on div "Edit colour Name CC3 Use advanced picker workspace_premium Become a Pro user to…" at bounding box center [192, 123] width 384 height 246
click at [67, 218] on button "button" at bounding box center [68, 217] width 17 height 17
click at [67, 217] on div "Edit colour Name CC3 Use advanced picker workspace_premium Become a Pro user to…" at bounding box center [192, 123] width 384 height 246
click at [67, 212] on button "button" at bounding box center [68, 217] width 17 height 17
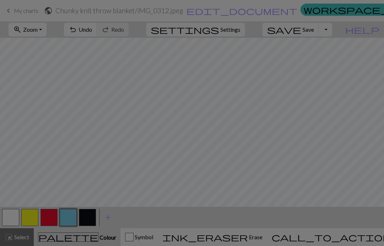
click at [67, 212] on div "Edit colour Name CC3 Use advanced picker workspace_premium Become a Pro user to…" at bounding box center [192, 123] width 384 height 246
click at [68, 217] on button "button" at bounding box center [68, 217] width 17 height 17
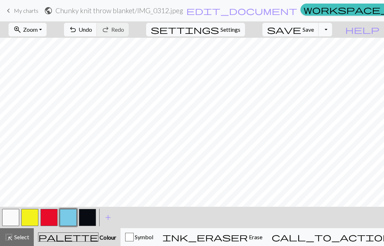
click at [11, 217] on button "button" at bounding box center [10, 217] width 17 height 17
click at [92, 31] on span "Undo" at bounding box center [86, 29] width 14 height 7
click at [69, 217] on button "button" at bounding box center [68, 217] width 17 height 17
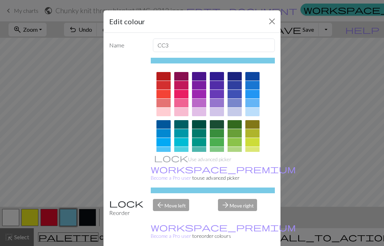
click at [234, 199] on div "arrow_forward Move right" at bounding box center [246, 208] width 65 height 18
click at [237, 199] on div "arrow_forward Move right" at bounding box center [246, 208] width 65 height 18
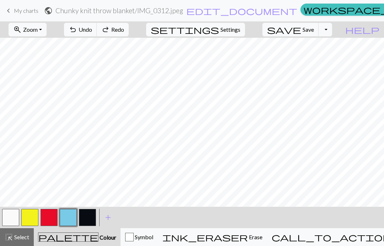
click at [87, 215] on button "button" at bounding box center [87, 217] width 17 height 17
click at [69, 212] on button "button" at bounding box center [68, 217] width 17 height 17
click at [69, 211] on button "button" at bounding box center [68, 217] width 17 height 17
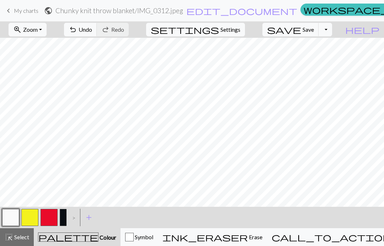
click at [76, 216] on div ">" at bounding box center [72, 216] width 11 height 19
click at [77, 213] on div ">" at bounding box center [72, 216] width 11 height 19
click at [92, 30] on span "Undo" at bounding box center [86, 29] width 14 height 7
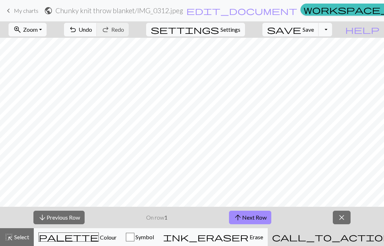
click at [54, 218] on button "arrow_downward Previous Row" at bounding box center [58, 217] width 51 height 14
click at [54, 217] on button "arrow_downward Previous Row" at bounding box center [58, 217] width 51 height 14
click at [54, 219] on button "arrow_downward Previous Row" at bounding box center [58, 217] width 51 height 14
click at [51, 216] on button "arrow_downward Previous Row" at bounding box center [58, 217] width 51 height 14
click at [58, 211] on button "arrow_downward Previous Row" at bounding box center [58, 217] width 51 height 14
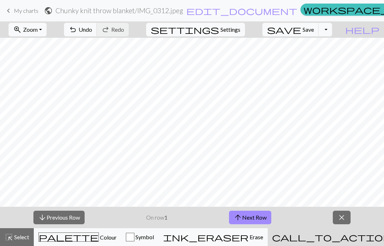
click at [58, 211] on button "arrow_downward Previous Row" at bounding box center [58, 217] width 51 height 14
click at [248, 220] on button "arrow_upward Next Row" at bounding box center [250, 217] width 42 height 14
click at [325, 235] on span "call_to_action" at bounding box center [332, 237] width 120 height 10
click at [337, 217] on button "close" at bounding box center [342, 217] width 18 height 14
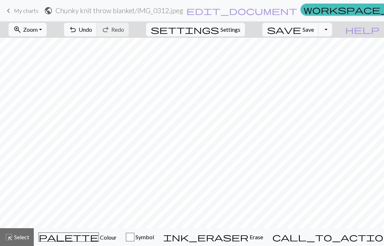
click at [230, 33] on span "Settings" at bounding box center [231, 29] width 20 height 9
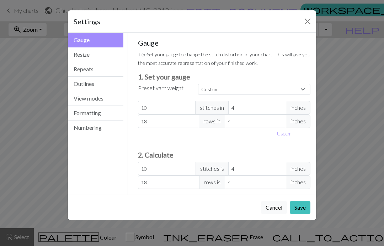
click at [84, 57] on button "Resize" at bounding box center [96, 54] width 56 height 15
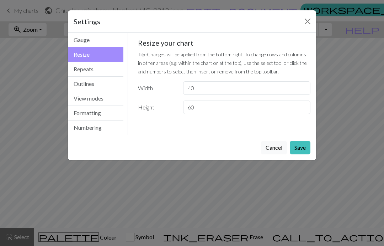
click at [80, 67] on button "Repeats" at bounding box center [96, 69] width 56 height 15
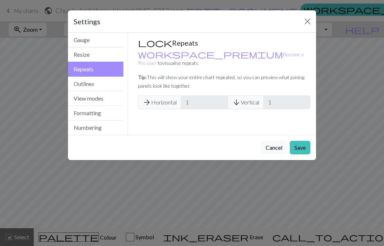
click at [79, 82] on button "Outlines" at bounding box center [96, 84] width 56 height 15
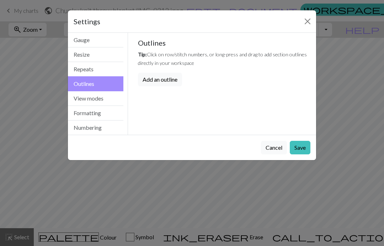
click at [80, 96] on button "View modes" at bounding box center [96, 98] width 56 height 15
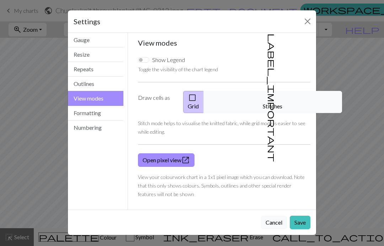
click at [80, 111] on button "Formatting" at bounding box center [96, 113] width 56 height 15
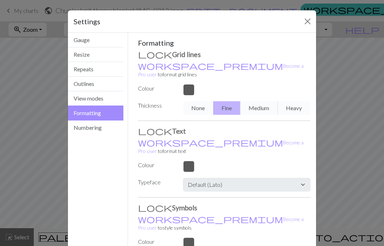
click at [86, 122] on button "Numbering" at bounding box center [96, 127] width 56 height 14
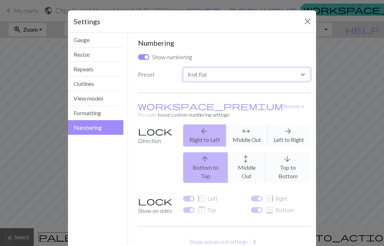
click at [202, 75] on select "Custom Knit flat Knit in the round Lace knitting Cross stitch" at bounding box center [246, 75] width 127 height 14
select select "round"
checkbox input "false"
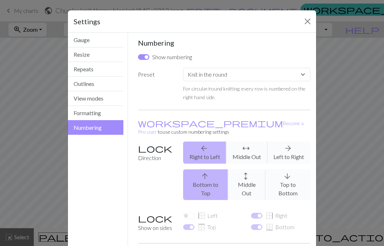
click at [98, 198] on div "Gauge Resize Repeats Outlines View modes Formatting Numbering" at bounding box center [96, 155] width 64 height 244
click at [310, 25] on button "Close" at bounding box center [307, 21] width 11 height 11
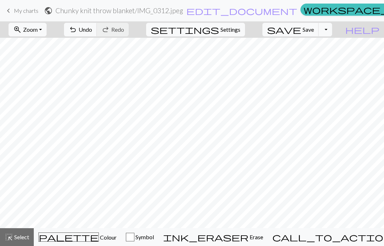
click at [99, 235] on span "Colour" at bounding box center [108, 236] width 18 height 7
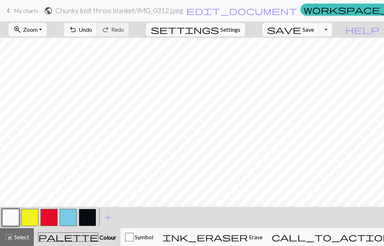
click at [68, 217] on button "button" at bounding box center [68, 217] width 17 height 17
click at [153, 236] on span "Symbol" at bounding box center [144, 236] width 20 height 7
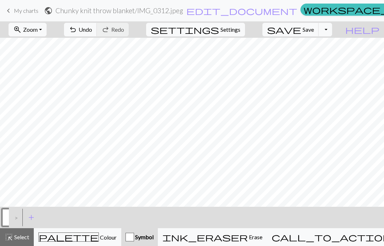
click at [69, 237] on span "palette" at bounding box center [69, 237] width 60 height 10
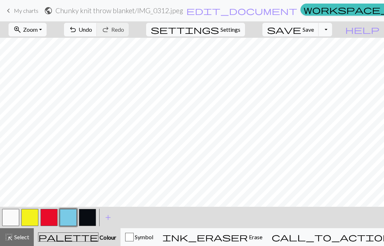
click at [70, 217] on button "button" at bounding box center [68, 217] width 17 height 17
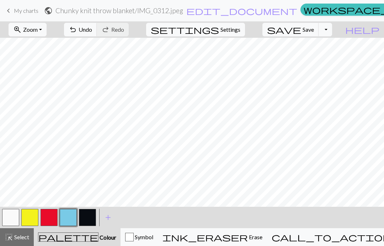
click at [15, 235] on span "Select" at bounding box center [21, 236] width 16 height 7
click at [70, 217] on button "button" at bounding box center [68, 217] width 17 height 17
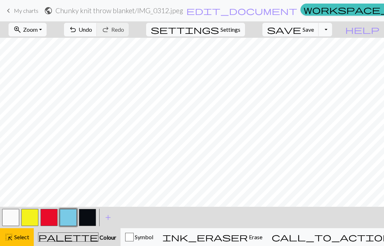
click at [17, 237] on span "Select" at bounding box center [21, 236] width 16 height 7
click at [323, 240] on span "call_to_action" at bounding box center [332, 237] width 120 height 10
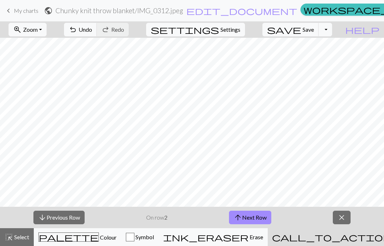
click at [239, 221] on span "arrow_upward" at bounding box center [238, 217] width 9 height 10
click at [238, 215] on span "arrow_upward" at bounding box center [238, 217] width 9 height 10
click at [240, 213] on span "arrow_upward" at bounding box center [238, 217] width 9 height 10
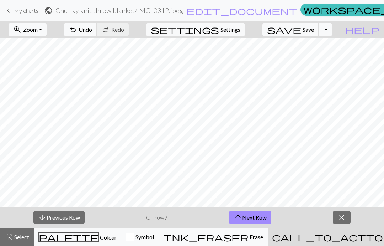
click at [236, 220] on span "arrow_upward" at bounding box center [238, 217] width 9 height 10
click at [47, 219] on button "arrow_downward Previous Row" at bounding box center [58, 217] width 51 height 14
click at [47, 216] on button "arrow_downward Previous Row" at bounding box center [58, 217] width 51 height 14
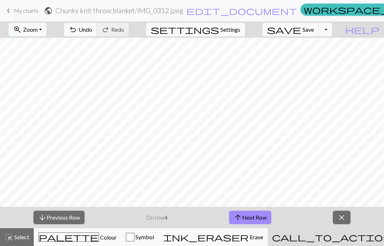
click at [45, 217] on span "arrow_downward" at bounding box center [42, 217] width 9 height 10
click at [46, 217] on span "arrow_downward" at bounding box center [42, 217] width 9 height 10
click at [47, 219] on button "arrow_downward Previous Row" at bounding box center [58, 217] width 51 height 14
click at [242, 220] on span "arrow_upward" at bounding box center [238, 217] width 9 height 10
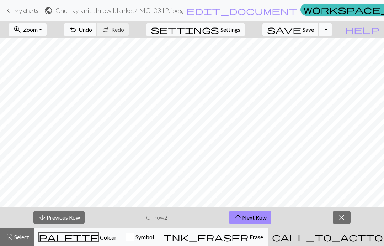
click at [62, 217] on button "arrow_downward Previous Row" at bounding box center [58, 217] width 51 height 14
click at [342, 216] on span "close" at bounding box center [342, 217] width 9 height 10
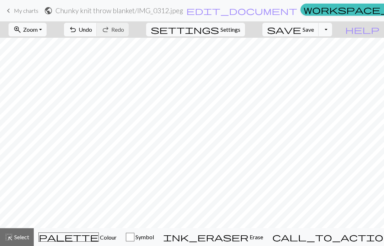
click at [99, 237] on span "Colour" at bounding box center [108, 236] width 18 height 7
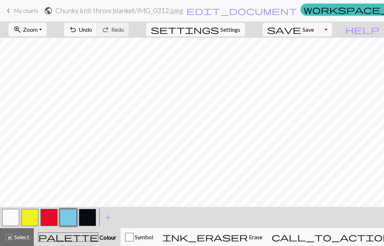
click at [12, 218] on button "button" at bounding box center [10, 217] width 17 height 17
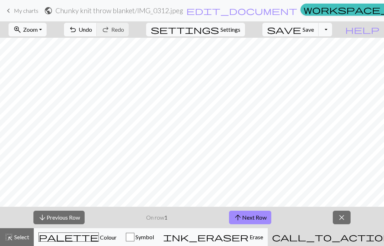
click at [63, 219] on button "arrow_downward Previous Row" at bounding box center [58, 217] width 51 height 14
click at [64, 219] on button "arrow_downward Previous Row" at bounding box center [58, 217] width 51 height 14
click at [64, 218] on button "arrow_downward Previous Row" at bounding box center [58, 217] width 51 height 14
click at [64, 220] on button "arrow_downward Previous Row" at bounding box center [58, 217] width 51 height 14
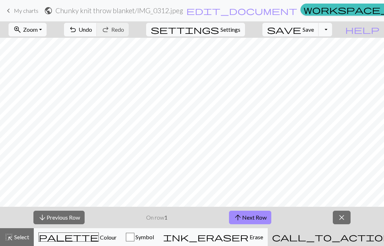
click at [64, 220] on button "arrow_downward Previous Row" at bounding box center [58, 217] width 51 height 14
click at [65, 220] on button "arrow_downward Previous Row" at bounding box center [58, 217] width 51 height 14
click at [342, 216] on span "close" at bounding box center [342, 217] width 9 height 10
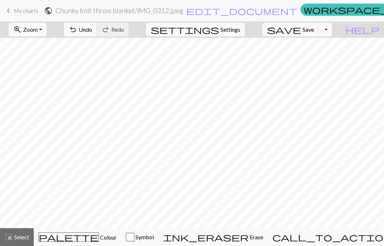
click at [313, 30] on button "save Save Save" at bounding box center [291, 30] width 57 height 14
click at [332, 30] on button "Toggle Dropdown" at bounding box center [326, 30] width 14 height 14
click at [303, 42] on button "file_copy Save a copy" at bounding box center [273, 44] width 117 height 11
click at [38, 28] on span "Zoom" at bounding box center [30, 29] width 15 height 7
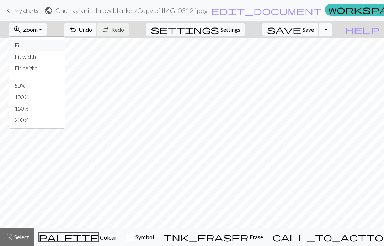
click at [39, 45] on button "Fit all" at bounding box center [37, 44] width 56 height 11
click at [37, 24] on button "zoom_in Zoom Zoom" at bounding box center [28, 30] width 38 height 14
click at [36, 43] on button "Fit all" at bounding box center [37, 44] width 56 height 11
click at [41, 23] on button "zoom_in Zoom Zoom" at bounding box center [28, 30] width 38 height 14
click at [38, 56] on button "Fit width" at bounding box center [37, 56] width 56 height 11
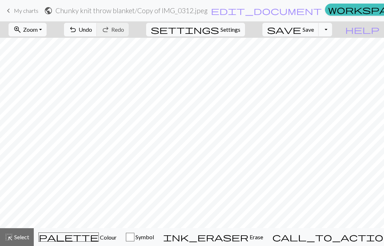
click at [38, 27] on span "Zoom" at bounding box center [30, 29] width 15 height 7
click at [35, 65] on button "Fit height" at bounding box center [37, 67] width 56 height 11
click at [38, 29] on span "Zoom" at bounding box center [30, 29] width 15 height 7
click at [32, 118] on button "200%" at bounding box center [37, 119] width 56 height 11
click at [22, 25] on span "zoom_in" at bounding box center [17, 30] width 9 height 10
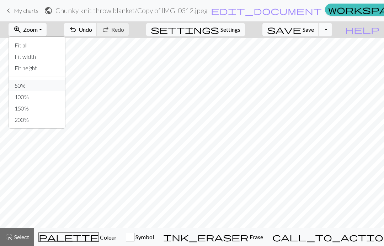
click at [31, 84] on button "50%" at bounding box center [37, 85] width 56 height 11
click at [13, 6] on link "keyboard_arrow_left My charts" at bounding box center [21, 11] width 34 height 12
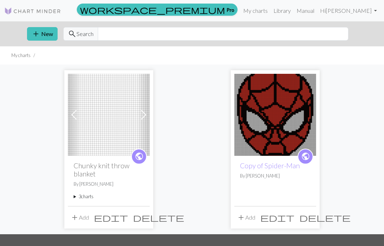
click at [109, 120] on img at bounding box center [109, 115] width 82 height 82
click at [108, 120] on img at bounding box center [109, 115] width 82 height 82
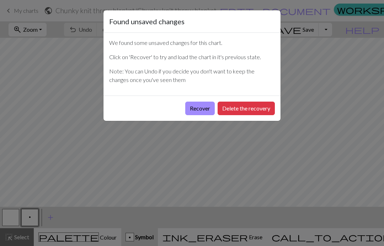
click at [196, 104] on button "Recover" at bounding box center [200, 108] width 30 height 14
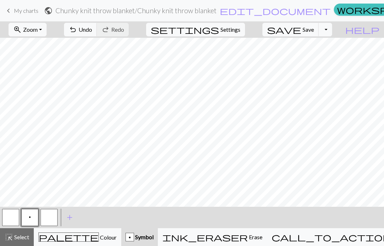
click at [13, 11] on link "keyboard_arrow_left My charts" at bounding box center [21, 11] width 34 height 12
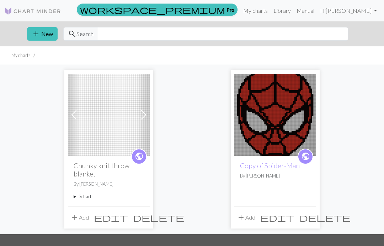
click at [140, 158] on span "public" at bounding box center [139, 156] width 9 height 11
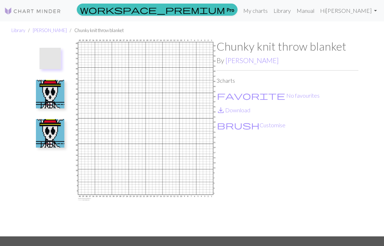
click at [52, 98] on img at bounding box center [50, 94] width 28 height 28
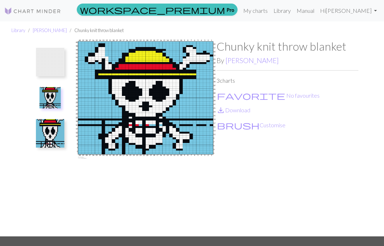
click at [231, 122] on button "brush Customise" at bounding box center [251, 124] width 69 height 9
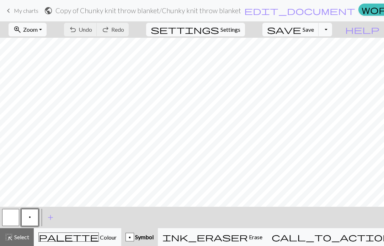
click at [21, 7] on span "My charts" at bounding box center [26, 10] width 25 height 7
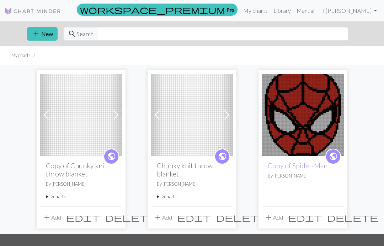
click at [119, 218] on span "delete" at bounding box center [130, 217] width 51 height 10
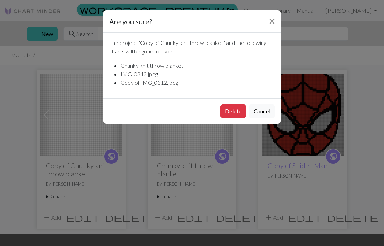
click at [232, 111] on button "Delete" at bounding box center [234, 111] width 26 height 14
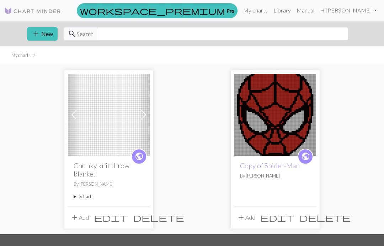
click at [95, 127] on img at bounding box center [109, 115] width 82 height 82
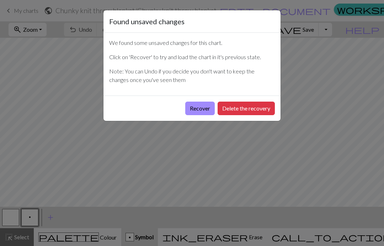
click at [238, 115] on button "Delete the recovery" at bounding box center [246, 108] width 57 height 14
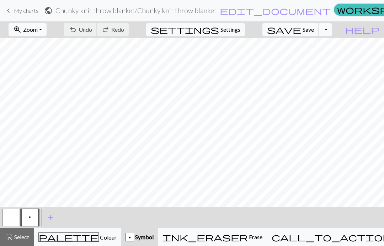
click at [12, 5] on link "keyboard_arrow_left My charts" at bounding box center [21, 11] width 34 height 12
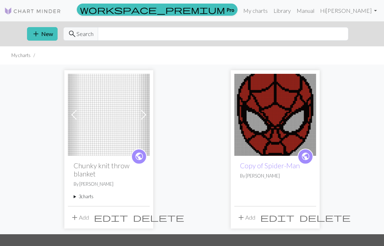
click at [86, 115] on img at bounding box center [109, 115] width 82 height 82
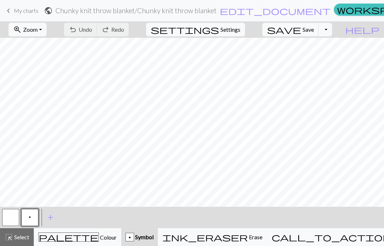
click at [231, 28] on span "Settings" at bounding box center [231, 29] width 20 height 9
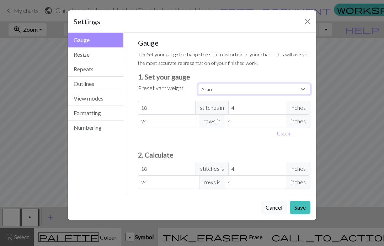
click at [208, 89] on select "Custom Square Lace Light Fingering Fingering Sport Double knit Worsted Aran Bul…" at bounding box center [254, 89] width 112 height 11
select select "superbulky"
type input "8"
type input "15"
type input "8"
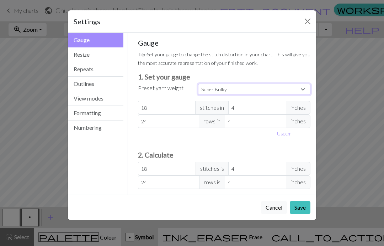
type input "15"
click at [87, 57] on button "Resize" at bounding box center [96, 54] width 56 height 15
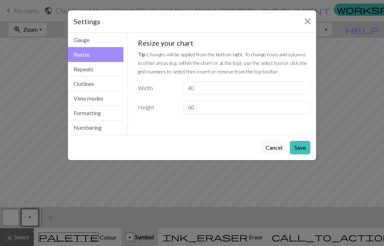
click at [85, 68] on button "Repeats" at bounding box center [96, 69] width 56 height 15
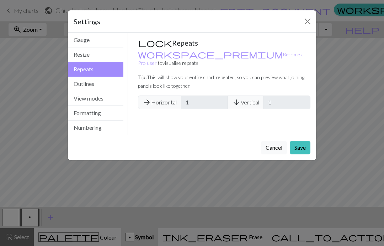
click at [82, 89] on button "Outlines" at bounding box center [96, 84] width 56 height 15
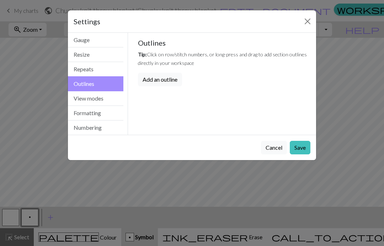
click at [84, 98] on button "View modes" at bounding box center [96, 98] width 56 height 15
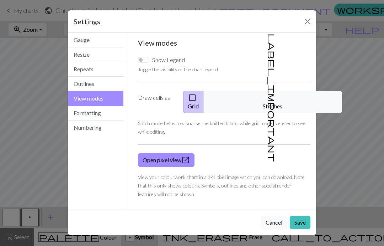
click at [83, 111] on button "Formatting" at bounding box center [96, 113] width 56 height 15
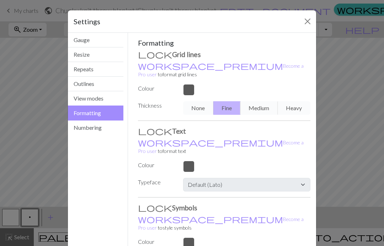
click at [79, 123] on button "Numbering" at bounding box center [96, 127] width 56 height 14
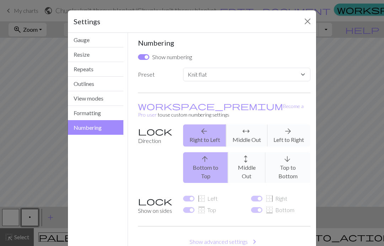
click at [92, 126] on button "Numbering" at bounding box center [96, 127] width 56 height 15
click at [309, 20] on button "Close" at bounding box center [307, 21] width 11 height 11
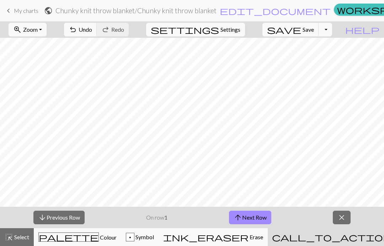
click at [374, 30] on span "help" at bounding box center [363, 30] width 34 height 10
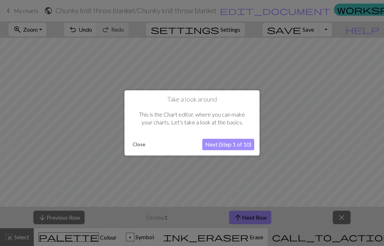
click at [74, 94] on div at bounding box center [192, 123] width 384 height 246
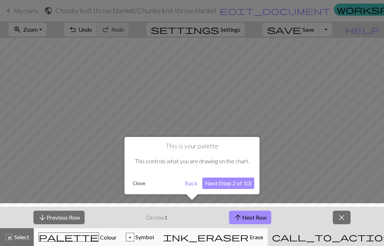
click at [195, 100] on div at bounding box center [192, 123] width 384 height 246
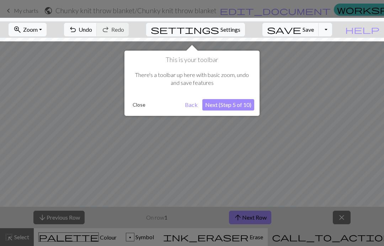
click at [138, 105] on button "Close" at bounding box center [139, 104] width 19 height 11
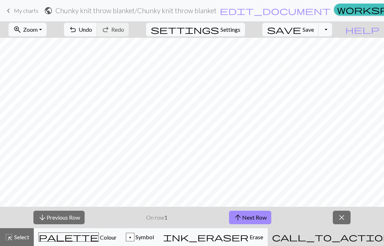
click at [237, 26] on span "Settings" at bounding box center [231, 29] width 20 height 9
select select "flat"
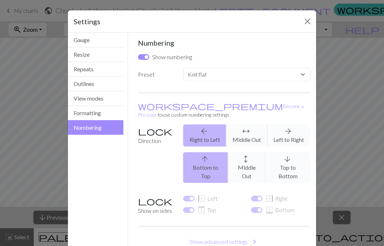
click at [309, 20] on button "Close" at bounding box center [307, 21] width 11 height 11
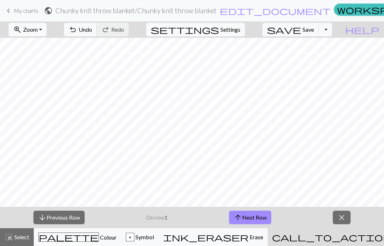
click at [24, 10] on span "My charts" at bounding box center [26, 10] width 25 height 7
click at [22, 11] on span "My charts" at bounding box center [26, 10] width 25 height 7
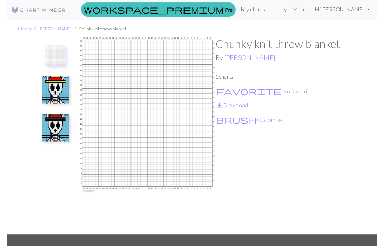
scroll to position [6, 0]
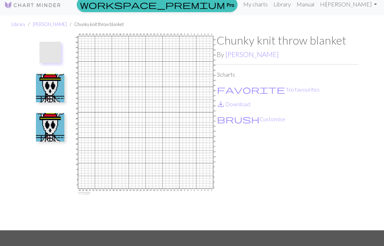
click at [38, 91] on img at bounding box center [50, 88] width 28 height 28
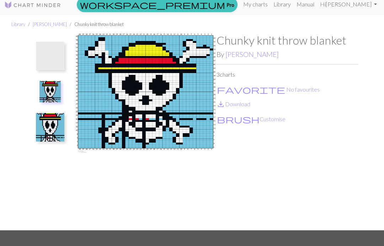
click at [122, 119] on button "brush Customise" at bounding box center [251, 118] width 69 height 9
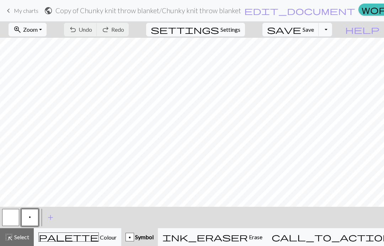
click at [65, 154] on span "palette" at bounding box center [69, 237] width 60 height 10
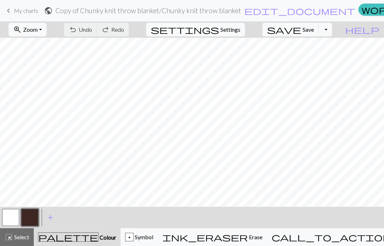
click at [38, 31] on span "Zoom" at bounding box center [30, 29] width 15 height 7
click at [37, 46] on button "Fit all" at bounding box center [37, 44] width 56 height 11
click at [26, 154] on span "Select" at bounding box center [21, 236] width 16 height 7
click at [21, 154] on span "Select" at bounding box center [21, 236] width 16 height 7
click at [122, 31] on span "Settings" at bounding box center [231, 29] width 20 height 9
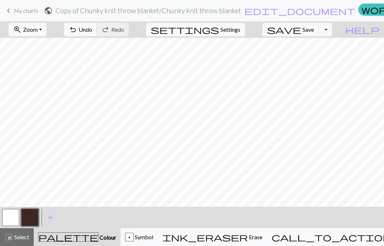
select select "aran"
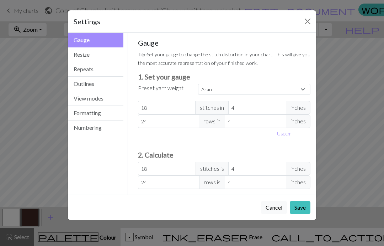
click at [120, 23] on div "Settings" at bounding box center [192, 21] width 248 height 22
click at [39, 119] on div "Settings Gauge Gauge Resize Repeats Outlines View modes Formatting Numbering Ga…" at bounding box center [192, 123] width 384 height 246
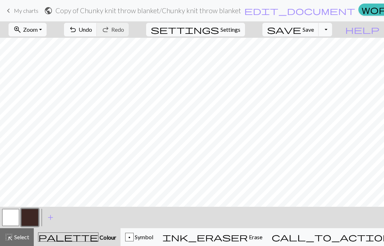
click at [17, 154] on span "Select" at bounding box center [21, 236] width 16 height 7
click at [16, 154] on span "Select" at bounding box center [21, 236] width 16 height 7
click at [14, 10] on span "My charts" at bounding box center [26, 10] width 25 height 7
click at [20, 7] on span "My charts" at bounding box center [26, 10] width 25 height 7
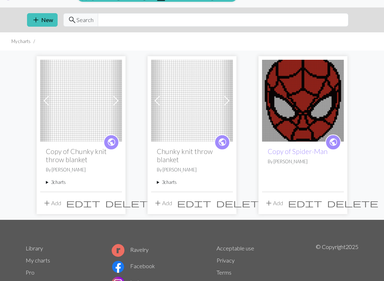
scroll to position [10, 0]
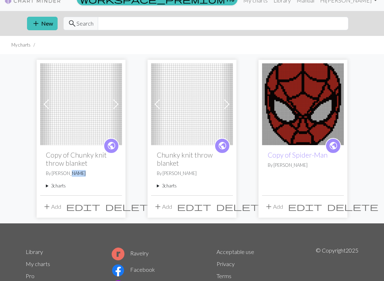
click at [118, 154] on span "delete" at bounding box center [130, 207] width 51 height 10
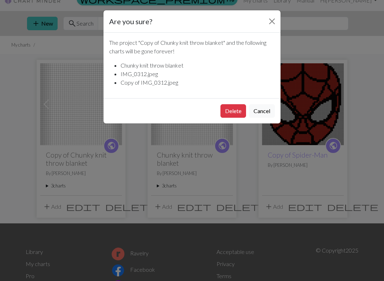
click at [122, 116] on button "Delete" at bounding box center [234, 111] width 26 height 14
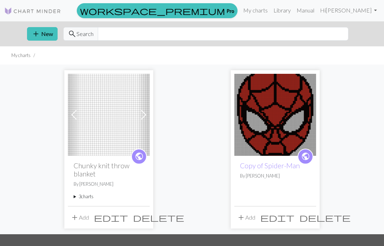
click at [76, 115] on span at bounding box center [73, 114] width 11 height 11
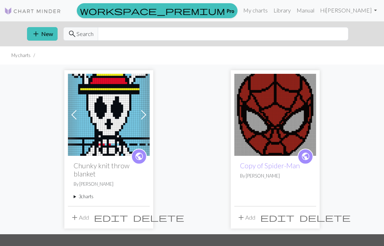
click at [77, 112] on span at bounding box center [73, 114] width 11 height 11
click at [105, 102] on img at bounding box center [109, 115] width 82 height 82
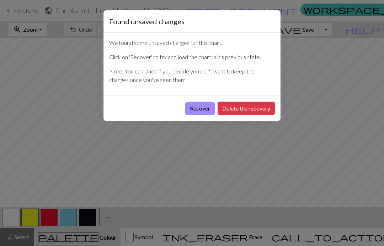
click at [83, 26] on div "Found unsaved changes We found some unsaved changes for this chart. Click on 'R…" at bounding box center [192, 123] width 384 height 246
click at [163, 105] on div "Recover Delete the recovery" at bounding box center [192, 107] width 177 height 25
click at [193, 111] on button "Recover" at bounding box center [200, 108] width 30 height 14
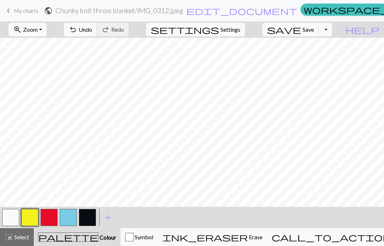
click at [17, 217] on button "button" at bounding box center [10, 217] width 17 height 17
click at [90, 216] on button "button" at bounding box center [87, 217] width 17 height 17
click at [87, 222] on button "button" at bounding box center [87, 217] width 17 height 17
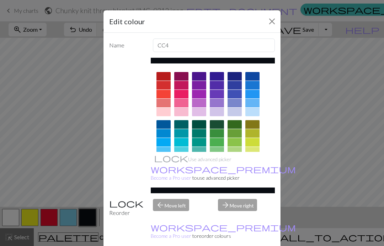
click at [15, 22] on div "Edit colour Name CC4 Use advanced picker workspace_premium Become a Pro user to…" at bounding box center [192, 123] width 384 height 246
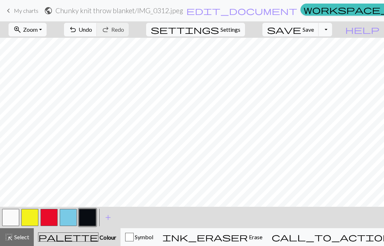
click at [38, 26] on span "Zoom" at bounding box center [30, 29] width 15 height 7
click at [33, 46] on button "Fit all" at bounding box center [37, 44] width 56 height 11
click at [90, 218] on button "button" at bounding box center [87, 217] width 17 height 17
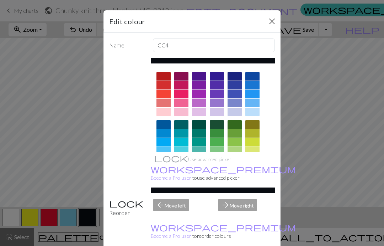
click at [270, 17] on button "Close" at bounding box center [272, 21] width 11 height 11
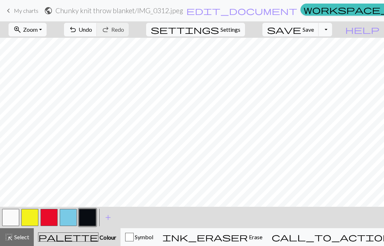
click at [14, 217] on button "button" at bounding box center [10, 217] width 17 height 17
click at [68, 217] on button "button" at bounding box center [68, 217] width 17 height 17
click at [85, 216] on button "button" at bounding box center [87, 217] width 17 height 17
click at [16, 214] on button "button" at bounding box center [10, 217] width 17 height 17
click at [95, 213] on button "button" at bounding box center [87, 217] width 17 height 17
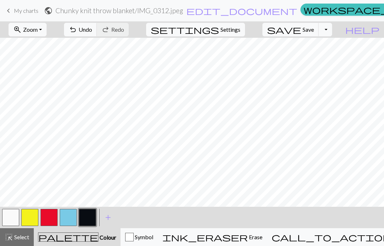
click at [93, 218] on button "button" at bounding box center [87, 217] width 17 height 17
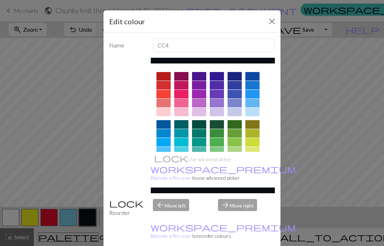
click at [271, 20] on button "Close" at bounding box center [272, 21] width 11 height 11
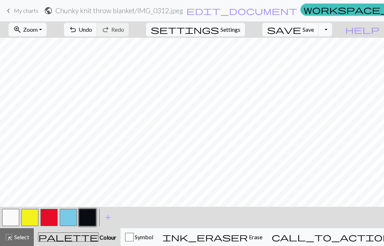
click at [9, 217] on button "button" at bounding box center [10, 217] width 17 height 17
click at [85, 219] on button "button" at bounding box center [87, 217] width 17 height 17
click at [12, 214] on button "button" at bounding box center [10, 217] width 17 height 17
click at [89, 217] on button "button" at bounding box center [87, 217] width 17 height 17
click at [19, 220] on button "button" at bounding box center [10, 217] width 17 height 17
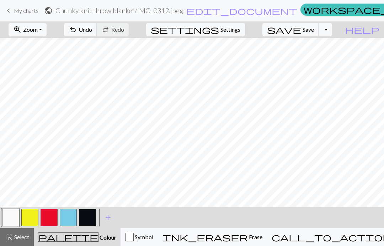
click at [86, 218] on button "button" at bounding box center [87, 217] width 17 height 17
click at [13, 213] on button "button" at bounding box center [10, 217] width 17 height 17
click at [88, 217] on button "button" at bounding box center [87, 217] width 17 height 17
click at [71, 220] on button "button" at bounding box center [68, 217] width 17 height 17
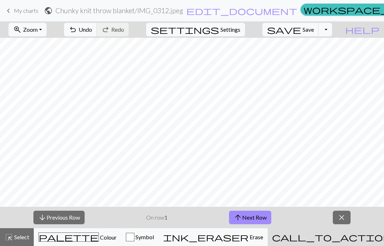
click at [58, 217] on button "arrow_downward Previous Row" at bounding box center [58, 217] width 51 height 14
click at [55, 217] on button "arrow_downward Previous Row" at bounding box center [58, 217] width 51 height 14
click at [60, 215] on button "arrow_downward Previous Row" at bounding box center [58, 217] width 51 height 14
click at [63, 214] on button "arrow_downward Previous Row" at bounding box center [58, 217] width 51 height 14
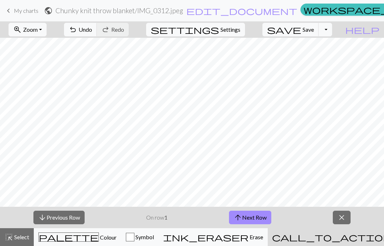
click at [243, 219] on button "arrow_upward Next Row" at bounding box center [250, 217] width 42 height 14
click at [247, 218] on button "arrow_upward Next Row" at bounding box center [250, 217] width 42 height 14
click at [248, 218] on button "arrow_upward Next Row" at bounding box center [250, 217] width 42 height 14
click at [242, 220] on button "arrow_upward Next Row" at bounding box center [250, 217] width 42 height 14
click at [247, 219] on button "arrow_upward Next Row" at bounding box center [250, 217] width 42 height 14
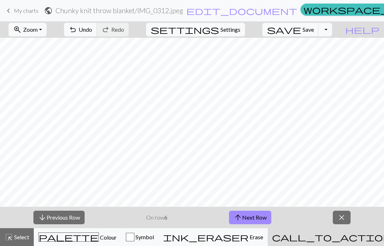
click at [244, 216] on button "arrow_upward Next Row" at bounding box center [250, 217] width 42 height 14
click at [246, 218] on button "arrow_upward Next Row" at bounding box center [250, 217] width 42 height 14
click at [342, 217] on span "close" at bounding box center [342, 217] width 9 height 10
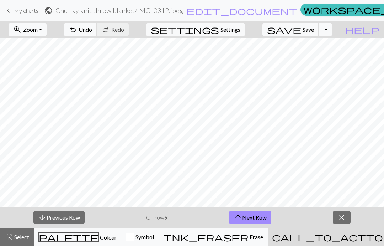
click at [244, 220] on button "arrow_upward Next Row" at bounding box center [250, 217] width 42 height 14
click at [245, 214] on button "arrow_upward Next Row" at bounding box center [251, 217] width 42 height 14
click at [246, 220] on button "arrow_upward Next Row" at bounding box center [251, 217] width 42 height 14
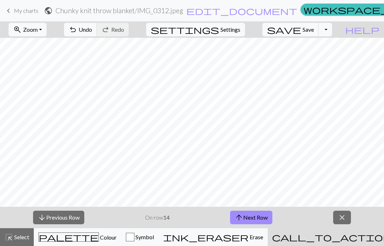
click at [246, 219] on button "arrow_upward Next Row" at bounding box center [251, 217] width 42 height 14
click at [246, 218] on button "arrow_upward Next Row" at bounding box center [251, 217] width 42 height 14
click at [247, 216] on button "arrow_upward Next Row" at bounding box center [251, 217] width 42 height 14
click at [341, 220] on span "close" at bounding box center [342, 217] width 9 height 10
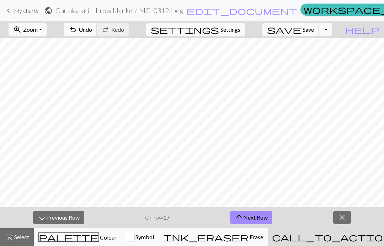
click at [244, 221] on button "arrow_upward Next Row" at bounding box center [251, 217] width 42 height 14
click at [245, 218] on button "arrow_upward Next Row" at bounding box center [251, 217] width 42 height 14
click at [244, 218] on button "arrow_upward Next Row" at bounding box center [251, 217] width 42 height 14
click at [246, 223] on button "arrow_upward Next Row" at bounding box center [251, 217] width 42 height 14
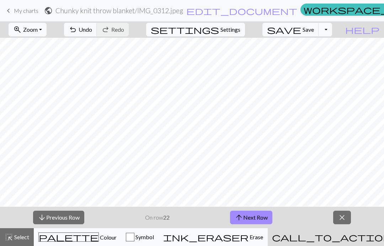
click at [243, 218] on button "arrow_upward Next Row" at bounding box center [251, 217] width 42 height 14
click at [56, 218] on button "arrow_downward Previous Row" at bounding box center [58, 217] width 51 height 14
click at [55, 218] on button "arrow_downward Previous Row" at bounding box center [58, 217] width 51 height 14
click at [58, 221] on button "arrow_downward Previous Row" at bounding box center [58, 217] width 51 height 14
click at [58, 220] on button "arrow_downward Previous Row" at bounding box center [58, 217] width 51 height 14
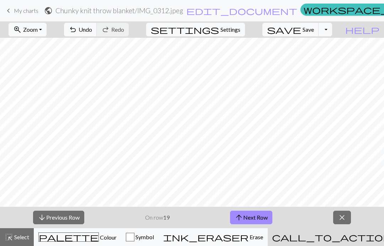
click at [58, 223] on button "arrow_downward Previous Row" at bounding box center [58, 217] width 51 height 14
click at [57, 223] on button "arrow_downward Previous Row" at bounding box center [58, 217] width 51 height 14
click at [60, 222] on button "arrow_downward Previous Row" at bounding box center [58, 217] width 51 height 14
click at [60, 221] on button "arrow_downward Previous Row" at bounding box center [58, 217] width 51 height 14
click at [61, 221] on button "arrow_downward Previous Row" at bounding box center [58, 217] width 51 height 14
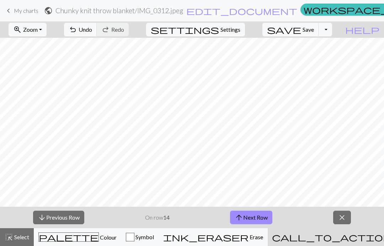
click at [60, 221] on button "arrow_downward Previous Row" at bounding box center [58, 217] width 51 height 14
click at [338, 221] on span "close" at bounding box center [342, 217] width 9 height 10
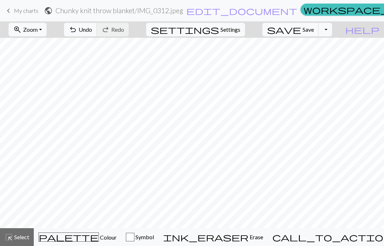
click at [99, 238] on span "Colour" at bounding box center [108, 236] width 18 height 7
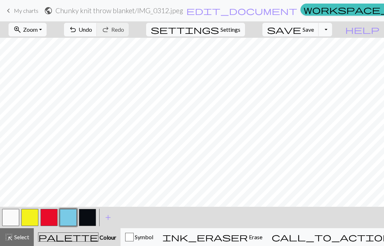
click at [90, 218] on button "button" at bounding box center [87, 217] width 17 height 17
click at [16, 215] on button "button" at bounding box center [10, 217] width 17 height 17
click at [69, 210] on button "button" at bounding box center [68, 217] width 17 height 17
click at [11, 211] on button "button" at bounding box center [10, 217] width 17 height 17
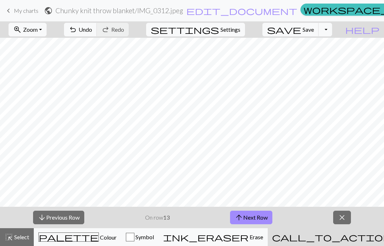
click at [62, 216] on button "arrow_downward Previous Row" at bounding box center [58, 217] width 51 height 14
click at [246, 217] on button "arrow_upward Next Row" at bounding box center [251, 217] width 42 height 14
click at [247, 217] on button "arrow_upward Next Row" at bounding box center [251, 217] width 42 height 14
click at [247, 216] on button "arrow_upward Next Row" at bounding box center [251, 217] width 42 height 14
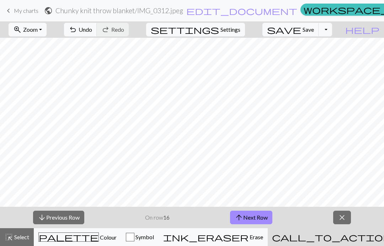
click at [336, 217] on button "close" at bounding box center [342, 217] width 18 height 14
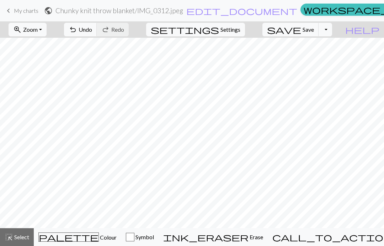
click at [99, 238] on span "Colour" at bounding box center [108, 236] width 18 height 7
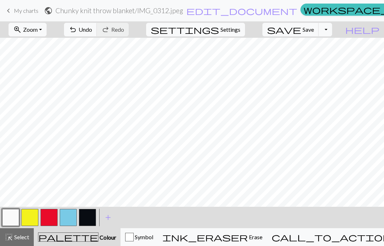
click at [17, 215] on button "button" at bounding box center [10, 217] width 17 height 17
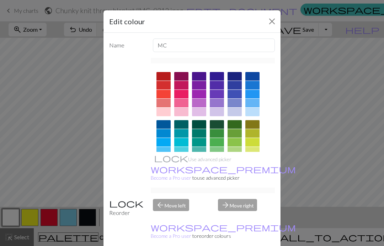
click at [271, 19] on button "Close" at bounding box center [272, 21] width 11 height 11
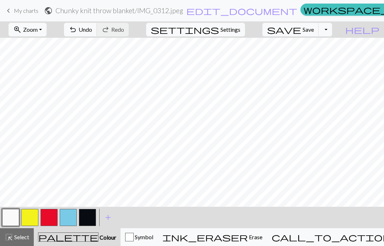
click at [230, 34] on button "settings Settings" at bounding box center [195, 30] width 99 height 14
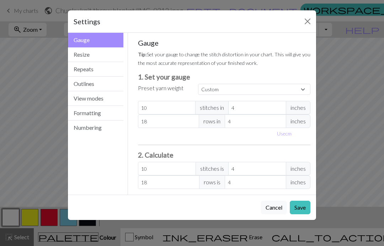
click at [87, 56] on button "Resize" at bounding box center [96, 54] width 56 height 15
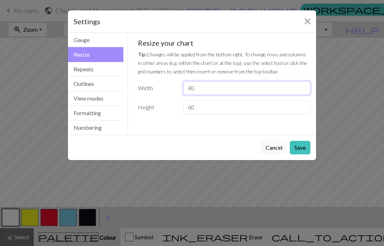
click at [192, 89] on input "40" at bounding box center [246, 88] width 127 height 14
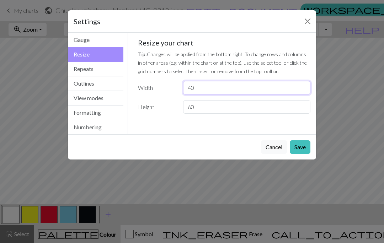
click at [203, 88] on input "40" at bounding box center [246, 88] width 127 height 14
type input "4"
type input "50"
click at [346, 85] on div "Settings Resize Gauge Resize Repeats Outlines View modes Formatting Numbering G…" at bounding box center [192, 121] width 384 height 243
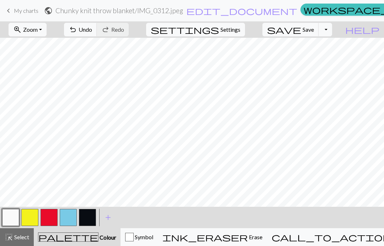
click at [330, 233] on div "call_to_action Knitting mode Knitting mode" at bounding box center [350, 236] width 156 height 9
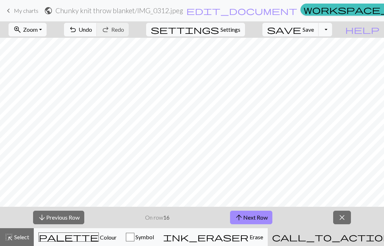
click at [64, 218] on button "arrow_downward Previous Row" at bounding box center [58, 217] width 51 height 14
click at [246, 220] on button "arrow_upward Next Row" at bounding box center [251, 217] width 42 height 14
click at [247, 217] on button "arrow_upward Next Row" at bounding box center [251, 217] width 42 height 14
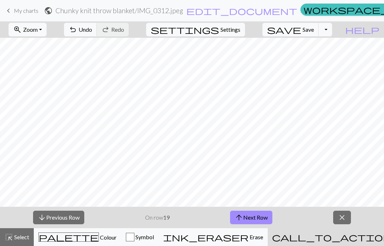
click at [246, 217] on button "arrow_upward Next Row" at bounding box center [251, 217] width 42 height 14
click at [58, 219] on button "arrow_downward Previous Row" at bounding box center [58, 217] width 51 height 14
click at [60, 218] on button "arrow_downward Previous Row" at bounding box center [58, 217] width 51 height 14
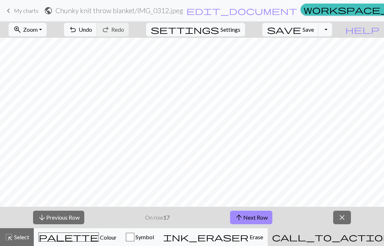
click at [60, 219] on button "arrow_downward Previous Row" at bounding box center [58, 217] width 51 height 14
click at [60, 218] on button "arrow_downward Previous Row" at bounding box center [58, 217] width 51 height 14
click at [59, 221] on button "arrow_downward Previous Row" at bounding box center [58, 217] width 51 height 14
click at [59, 220] on button "arrow_downward Previous Row" at bounding box center [58, 217] width 51 height 14
click at [60, 221] on button "arrow_downward Previous Row" at bounding box center [58, 217] width 51 height 14
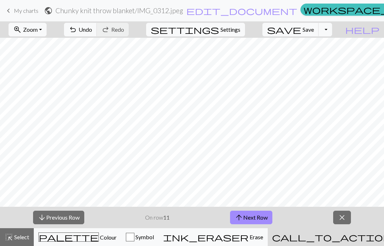
click at [60, 221] on button "arrow_downward Previous Row" at bounding box center [58, 217] width 51 height 14
click at [60, 220] on button "arrow_downward Previous Row" at bounding box center [58, 217] width 51 height 14
click at [59, 220] on button "arrow_downward Previous Row" at bounding box center [58, 217] width 51 height 14
click at [60, 218] on button "arrow_downward Previous Row" at bounding box center [58, 217] width 51 height 14
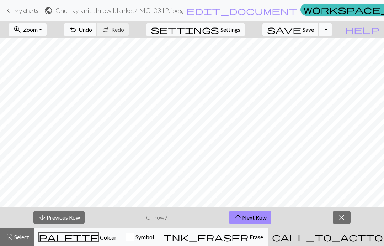
click at [60, 218] on button "arrow_downward Previous Row" at bounding box center [58, 217] width 51 height 14
click at [57, 220] on button "arrow_downward Previous Row" at bounding box center [58, 217] width 51 height 14
click at [59, 218] on button "arrow_downward Previous Row" at bounding box center [58, 217] width 51 height 14
click at [59, 219] on button "arrow_downward Previous Row" at bounding box center [58, 217] width 51 height 14
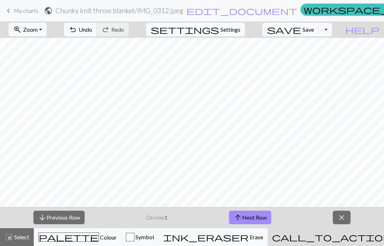
click at [64, 217] on button "arrow_downward Previous Row" at bounding box center [58, 217] width 51 height 14
click at [342, 218] on span "close" at bounding box center [342, 217] width 9 height 10
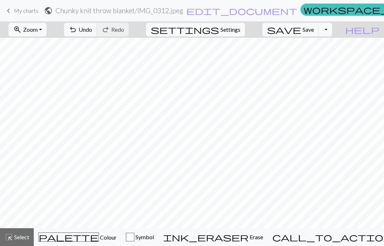
click at [99, 235] on span "Colour" at bounding box center [108, 236] width 18 height 7
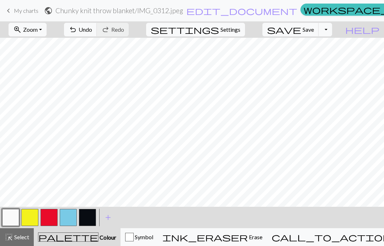
click at [89, 215] on button "button" at bounding box center [87, 217] width 17 height 17
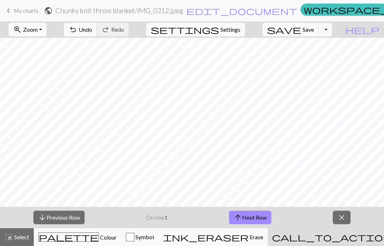
click at [38, 31] on span "Zoom" at bounding box center [30, 29] width 15 height 7
click at [40, 48] on button "Fit all" at bounding box center [37, 44] width 56 height 11
click at [38, 29] on span "Zoom" at bounding box center [30, 29] width 15 height 7
click at [38, 44] on button "Fit all" at bounding box center [37, 44] width 56 height 11
click at [22, 32] on span "zoom_in" at bounding box center [17, 30] width 9 height 10
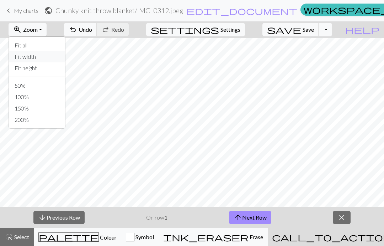
click at [39, 59] on button "Fit width" at bounding box center [37, 56] width 56 height 11
click at [38, 30] on span "Zoom" at bounding box center [30, 29] width 15 height 7
click at [38, 28] on span "Zoom" at bounding box center [30, 29] width 15 height 7
click at [41, 72] on button "Fit height" at bounding box center [37, 67] width 56 height 11
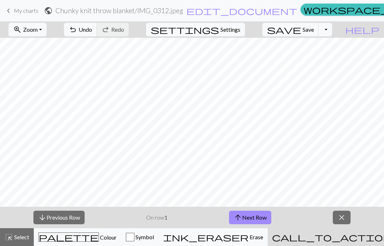
click at [38, 32] on span "Zoom" at bounding box center [30, 29] width 15 height 7
click at [36, 85] on button "50%" at bounding box center [37, 85] width 56 height 11
click at [250, 216] on button "arrow_upward Next Row" at bounding box center [250, 217] width 42 height 14
click at [244, 220] on button "arrow_upward Next Row" at bounding box center [250, 217] width 42 height 14
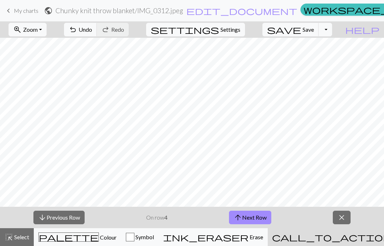
click at [244, 216] on button "arrow_upward Next Row" at bounding box center [250, 217] width 42 height 14
click at [242, 217] on span "arrow_upward" at bounding box center [238, 217] width 9 height 10
click at [244, 218] on button "arrow_upward Next Row" at bounding box center [250, 217] width 42 height 14
click at [243, 218] on button "arrow_upward Next Row" at bounding box center [250, 217] width 42 height 14
click at [241, 215] on span "arrow_upward" at bounding box center [238, 217] width 9 height 10
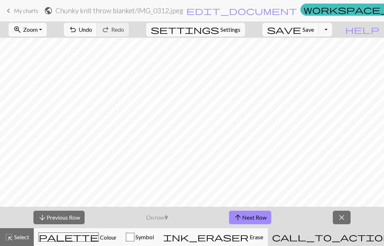
click at [242, 222] on button "arrow_upward Next Row" at bounding box center [250, 217] width 42 height 14
click at [246, 228] on button "ink_eraser Erase Erase" at bounding box center [213, 237] width 109 height 18
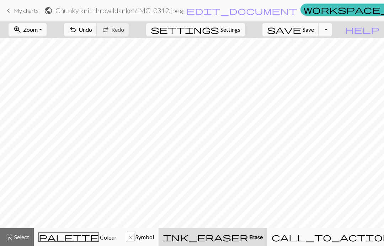
click at [73, 237] on span "palette" at bounding box center [69, 237] width 60 height 10
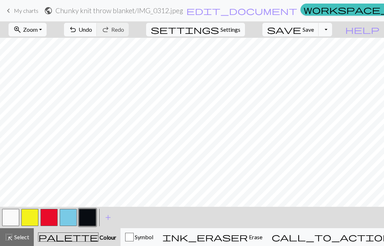
click at [12, 216] on button "button" at bounding box center [10, 217] width 17 height 17
click at [14, 215] on button "button" at bounding box center [10, 217] width 17 height 17
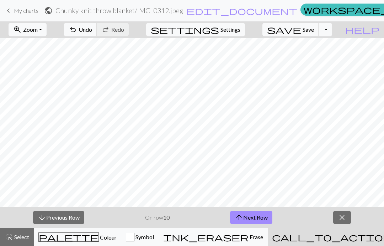
click at [325, 241] on span "call_to_action" at bounding box center [332, 237] width 120 height 10
click at [246, 220] on button "arrow_upward Next Row" at bounding box center [251, 217] width 42 height 14
click at [342, 219] on span "close" at bounding box center [342, 217] width 9 height 10
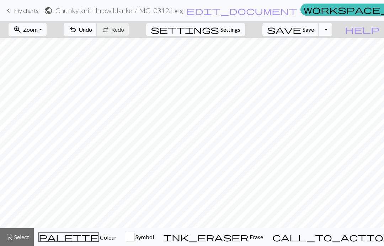
click at [99, 238] on span "Colour" at bounding box center [108, 236] width 18 height 7
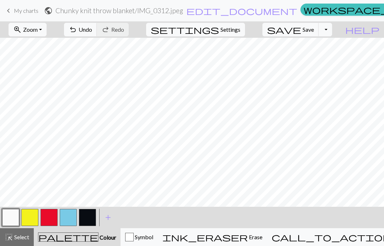
click at [68, 216] on button "button" at bounding box center [68, 217] width 17 height 17
click at [326, 234] on span "call_to_action" at bounding box center [332, 237] width 120 height 10
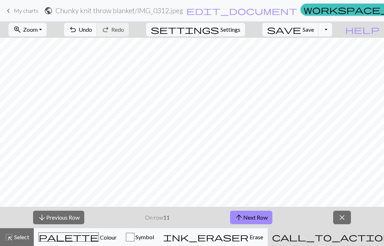
click at [67, 216] on button "arrow_downward Previous Row" at bounding box center [58, 217] width 51 height 14
click at [258, 222] on button "arrow_upward Next Row" at bounding box center [251, 217] width 42 height 14
click at [252, 215] on button "arrow_upward Next Row" at bounding box center [251, 217] width 42 height 14
click at [251, 213] on button "arrow_upward Next Row" at bounding box center [251, 217] width 42 height 14
click at [248, 223] on button "arrow_upward Next Row" at bounding box center [251, 217] width 42 height 14
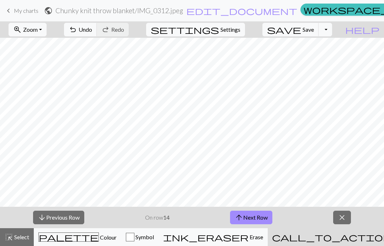
click at [253, 223] on button "arrow_upward Next Row" at bounding box center [251, 217] width 42 height 14
click at [254, 223] on button "arrow_upward Next Row" at bounding box center [251, 217] width 42 height 14
click at [338, 220] on button "close" at bounding box center [342, 217] width 18 height 14
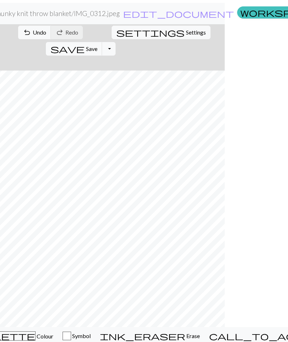
scroll to position [0, 66]
